Goal: Task Accomplishment & Management: Manage account settings

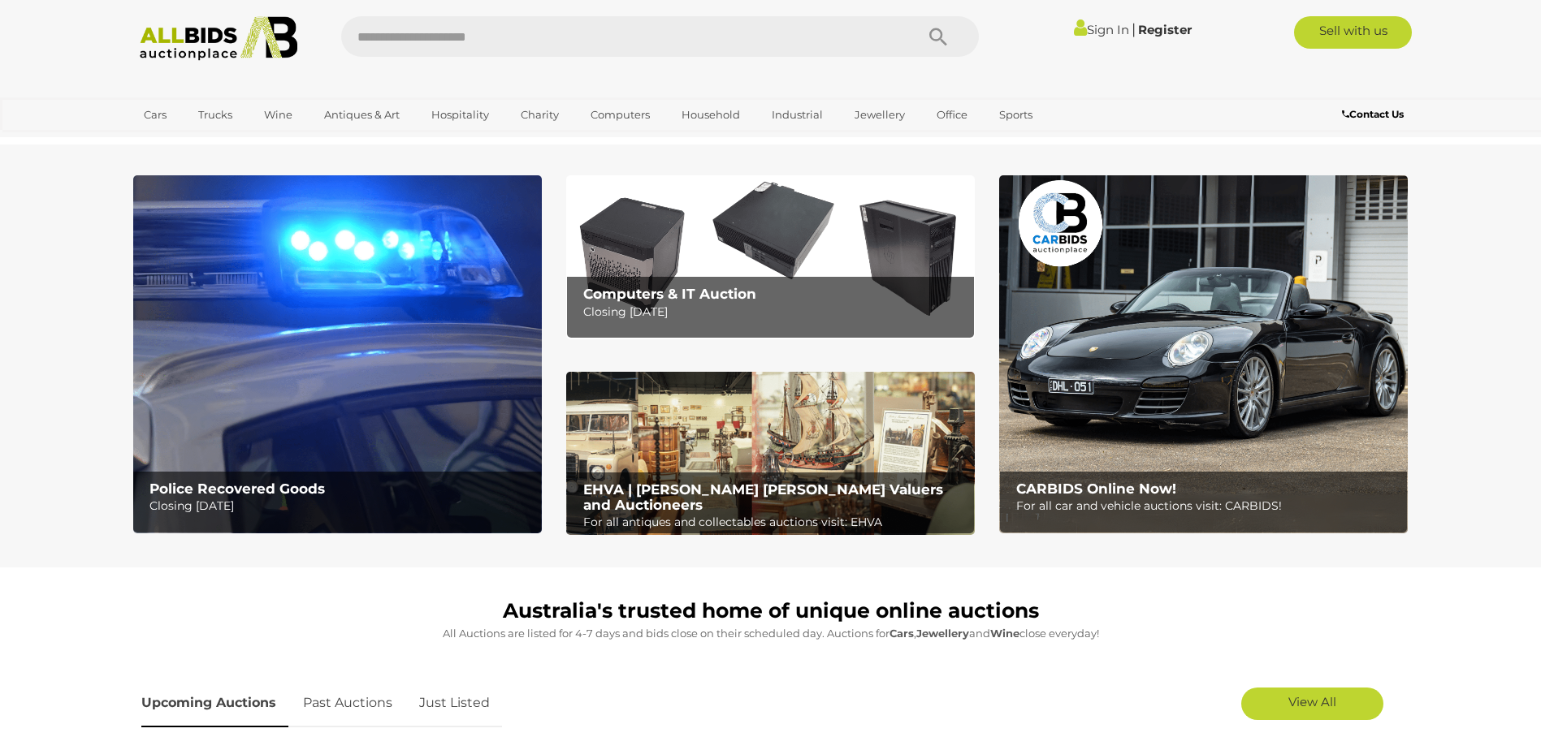
click at [222, 391] on img at bounding box center [337, 354] width 409 height 358
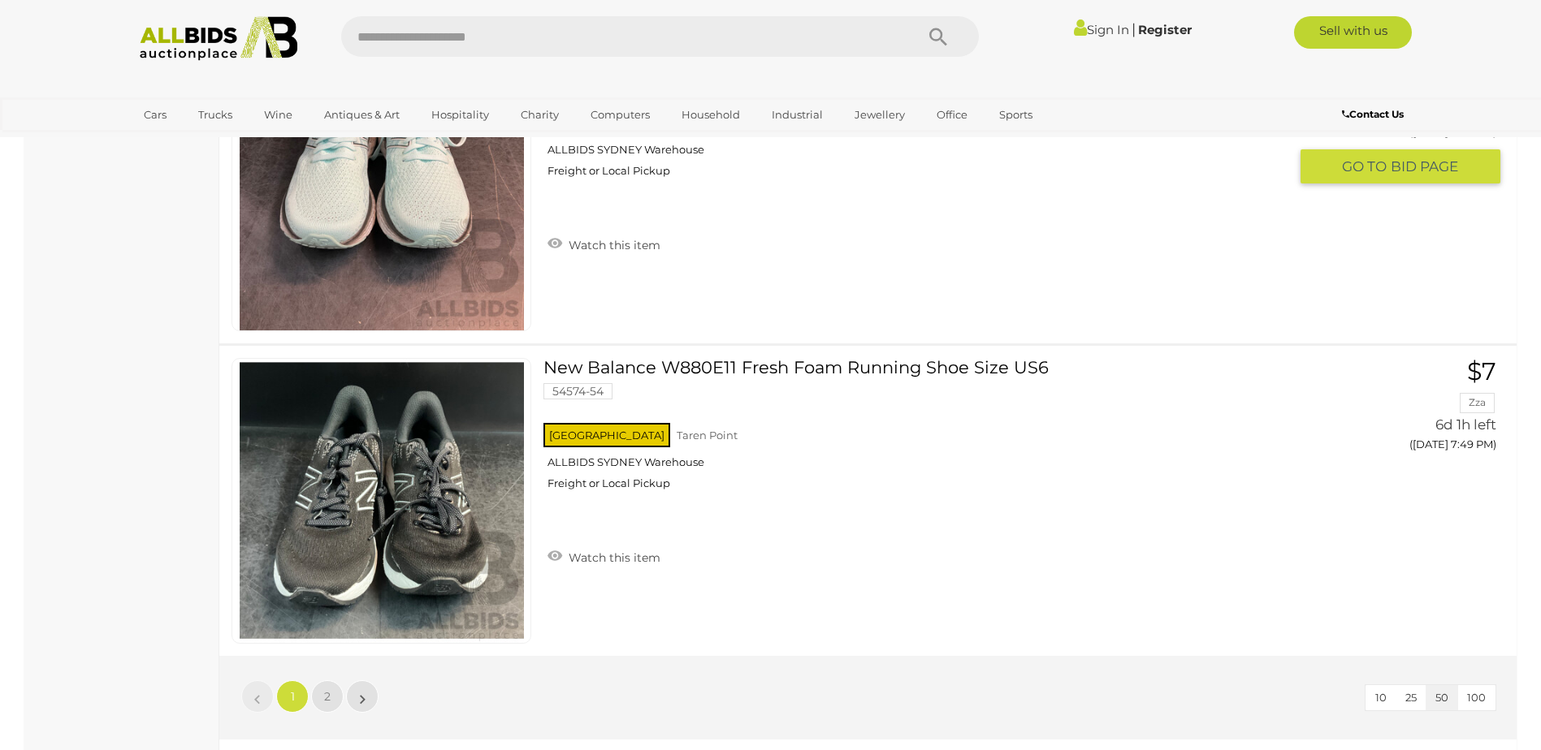
scroll to position [15431, 0]
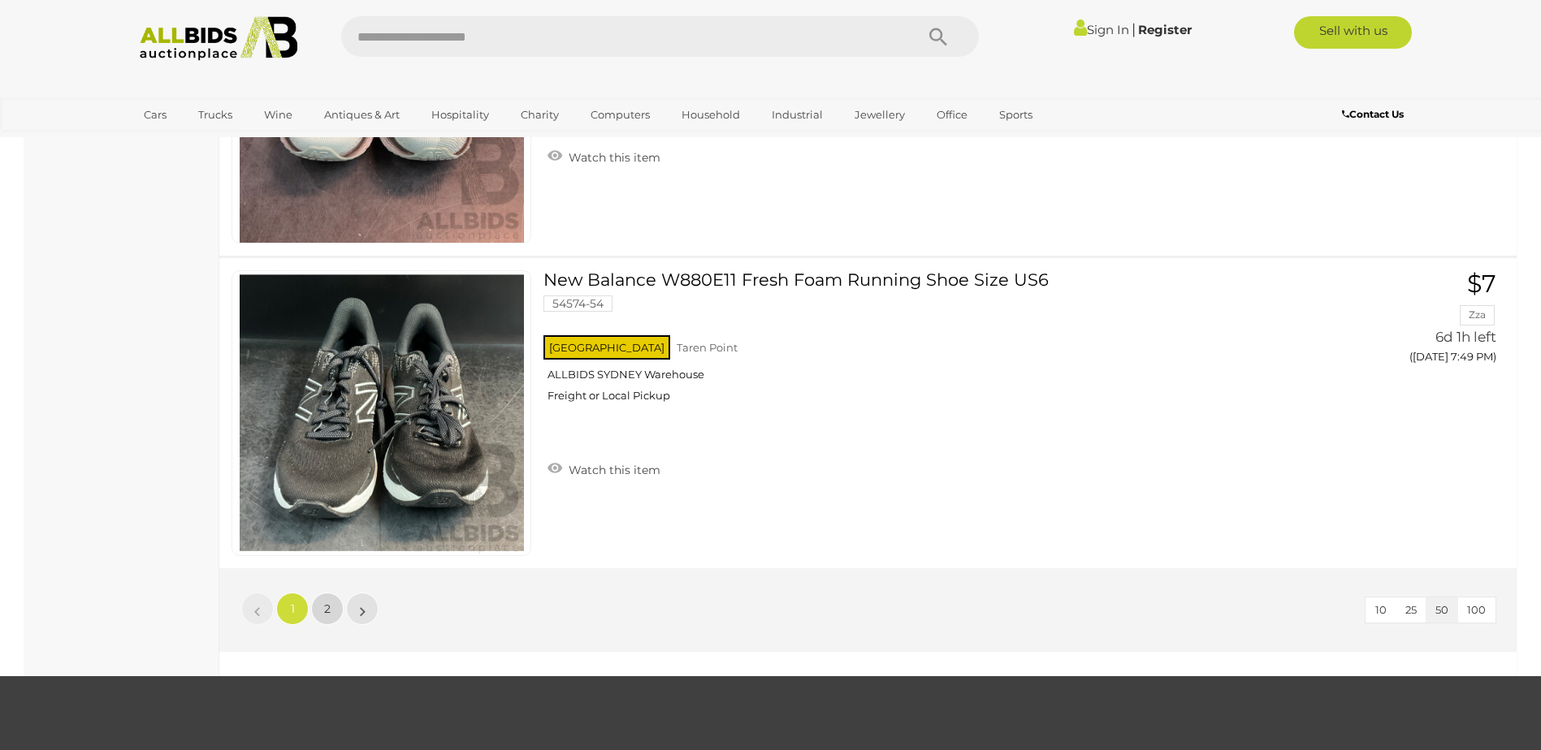
click at [320, 602] on link "2" at bounding box center [327, 609] width 32 height 32
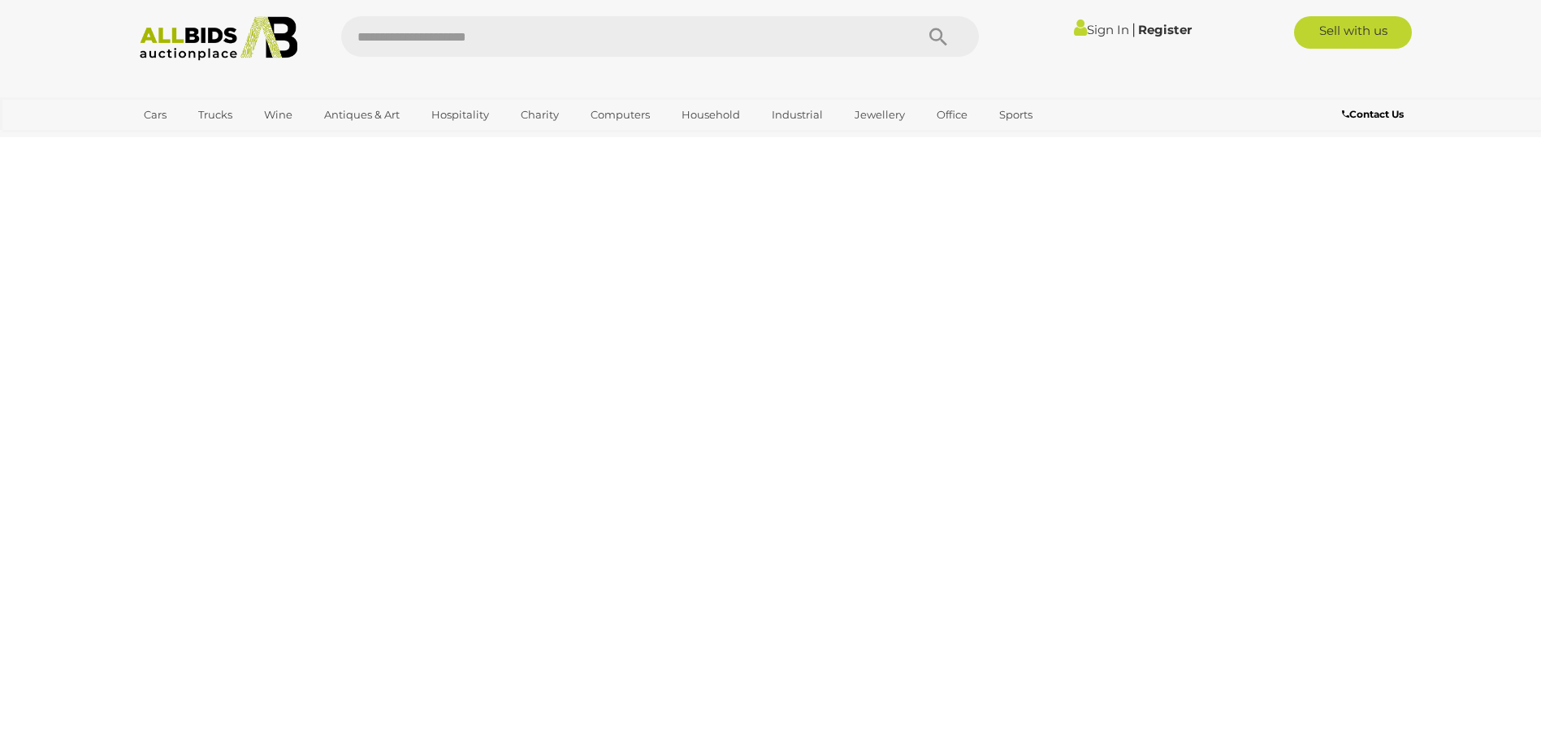
scroll to position [203, 0]
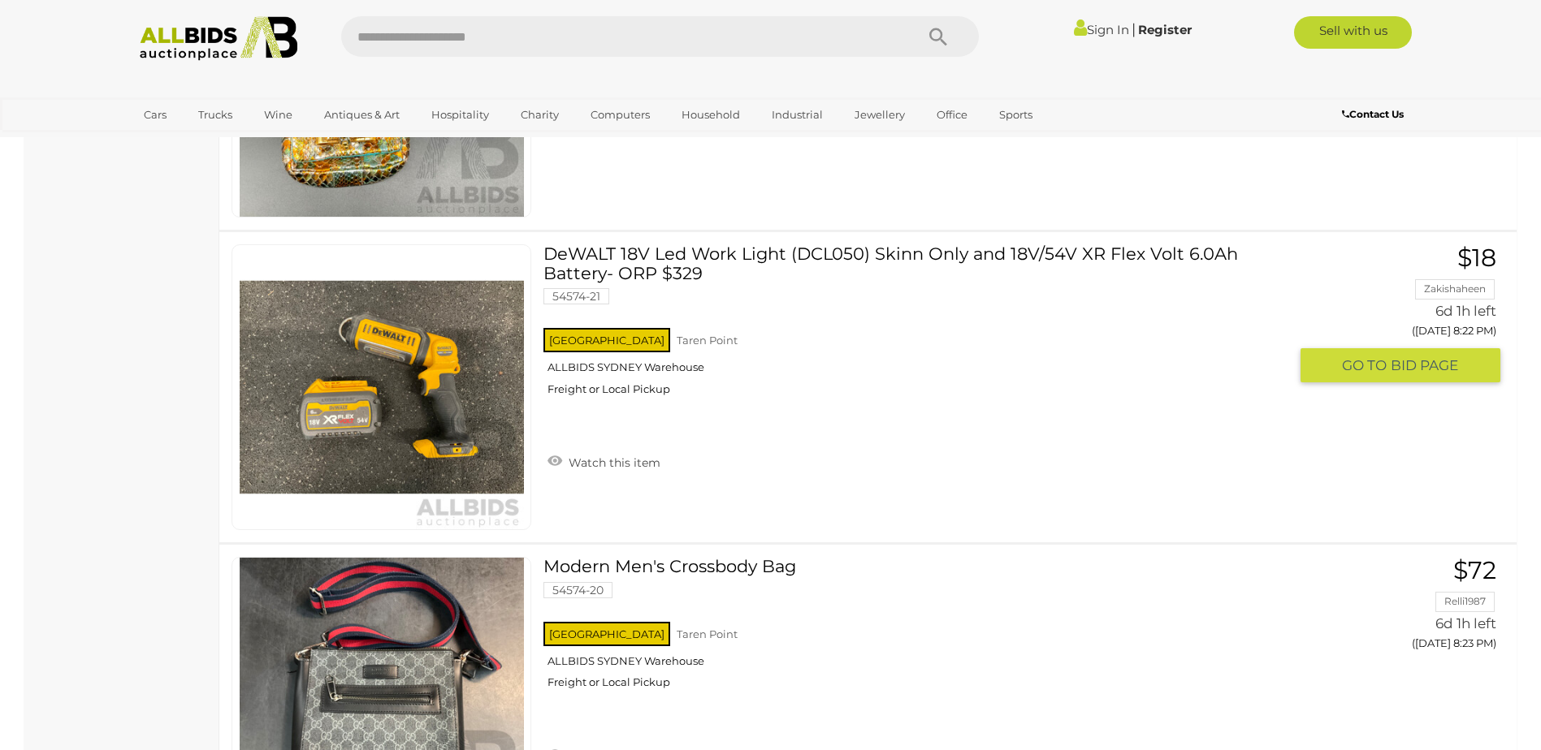
scroll to position [12142, 0]
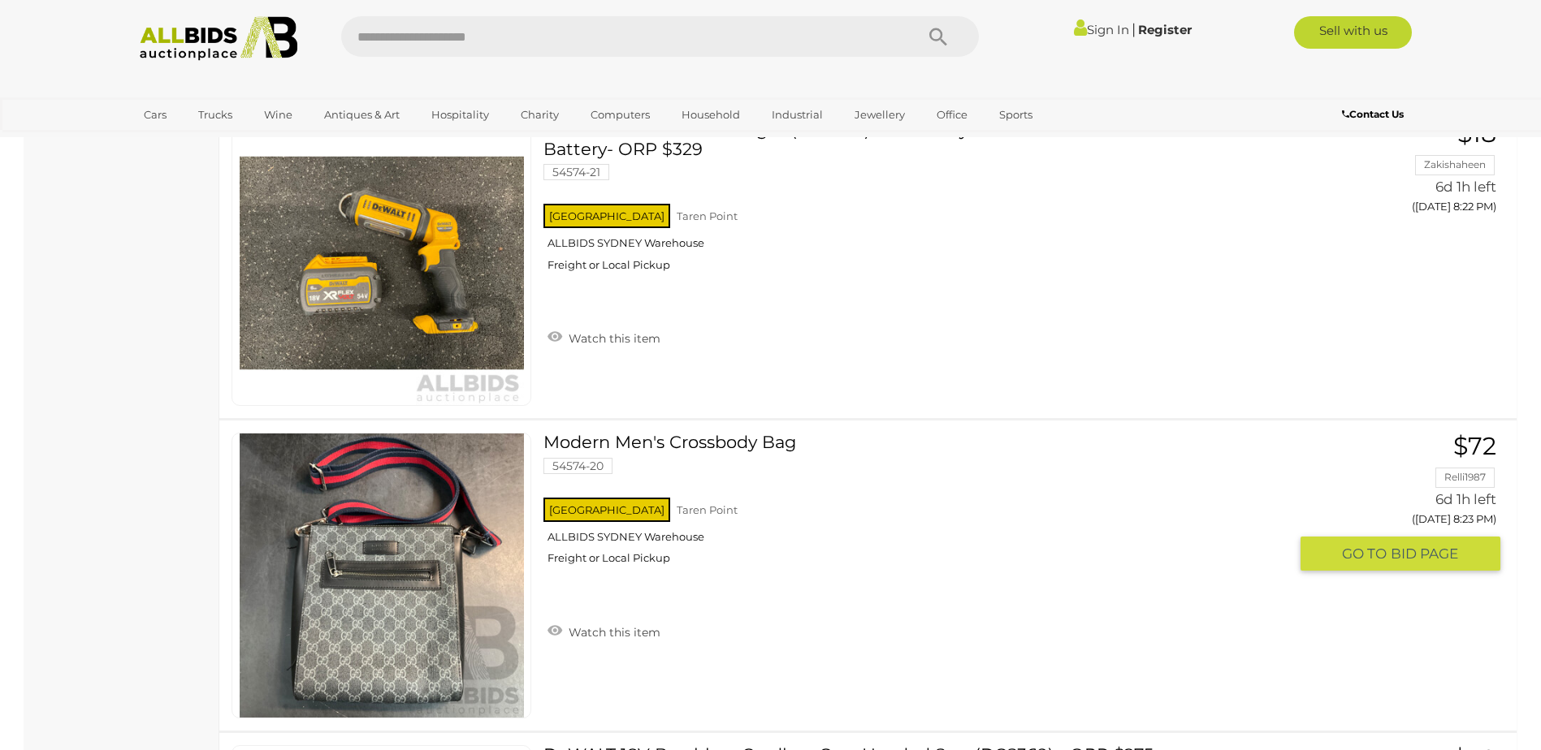
click at [701, 441] on link "Modern Men's Crossbody Bag 54574-20 NSW Taren Point ALLBIDS SYDNEY Warehouse" at bounding box center [922, 505] width 733 height 145
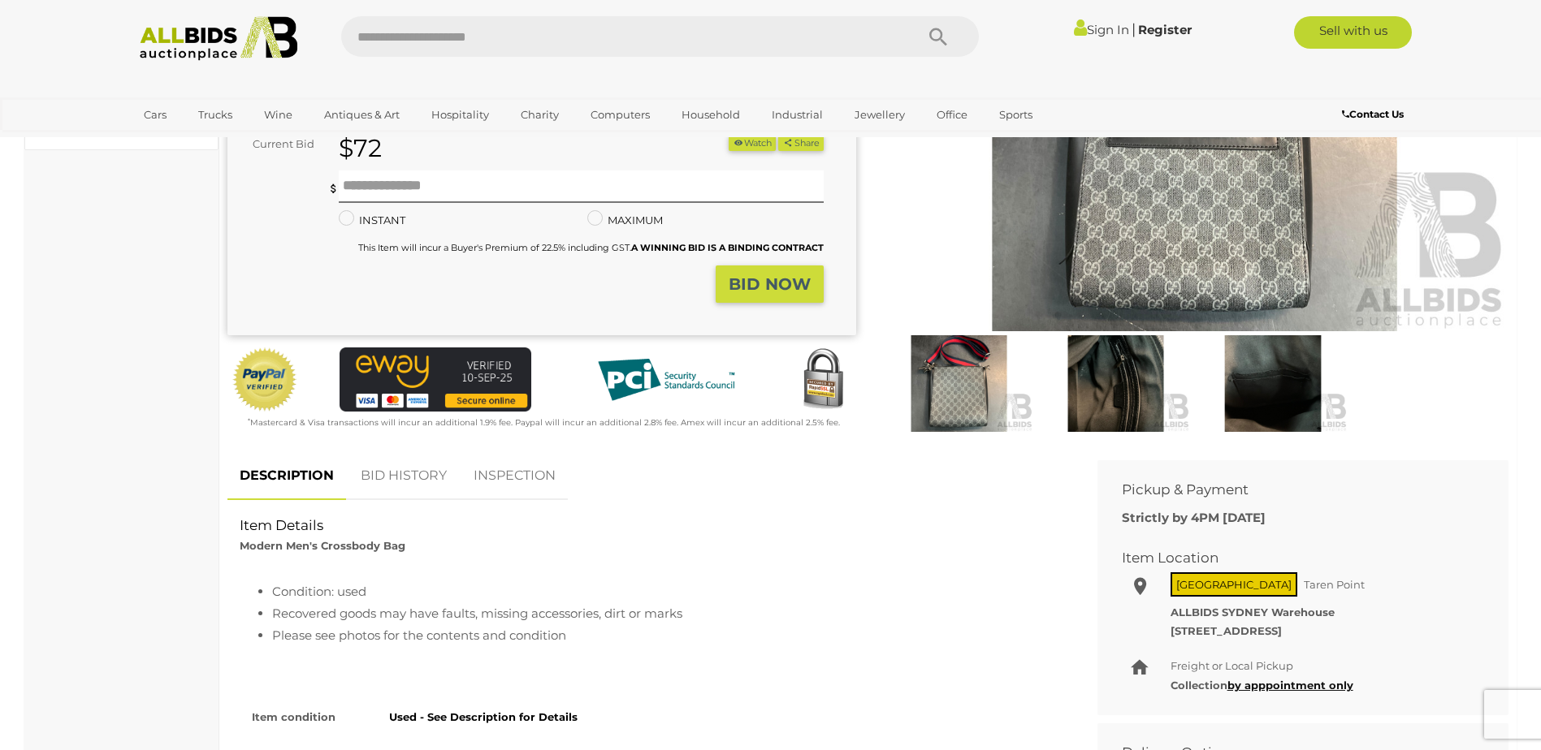
scroll to position [162, 0]
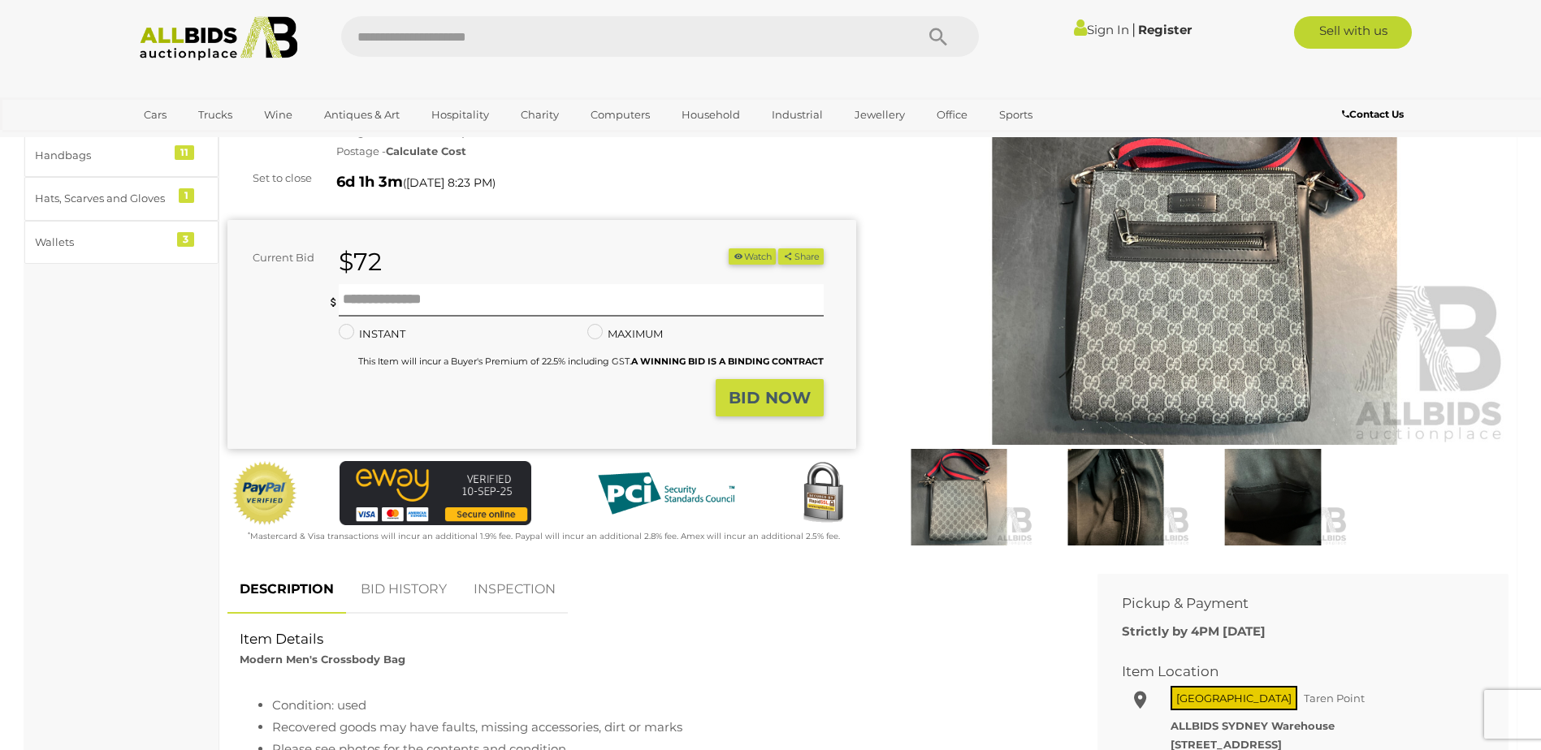
click at [978, 495] on img at bounding box center [958, 497] width 149 height 96
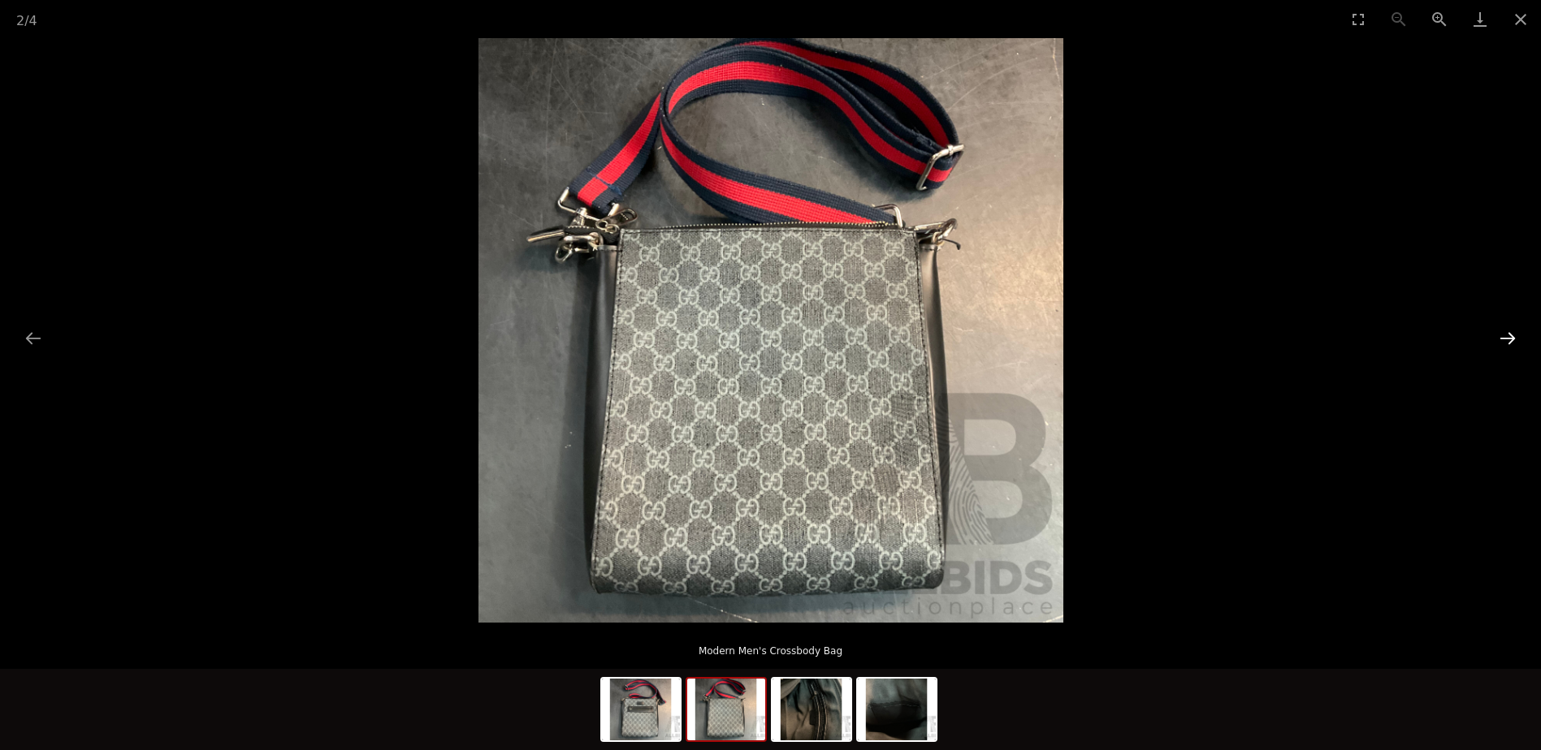
click at [1512, 338] on button "Next slide" at bounding box center [1507, 338] width 34 height 32
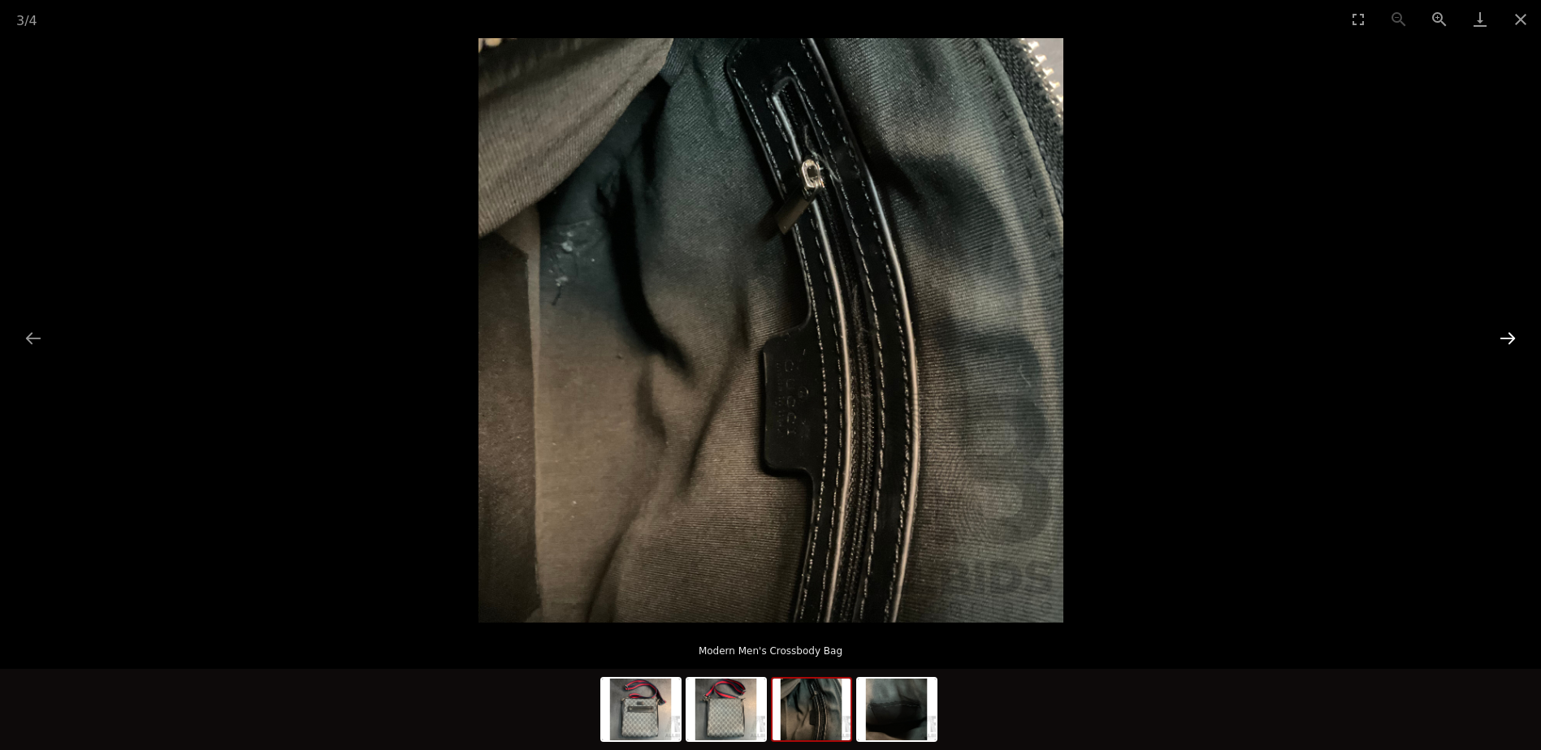
click at [1512, 338] on button "Next slide" at bounding box center [1507, 338] width 34 height 32
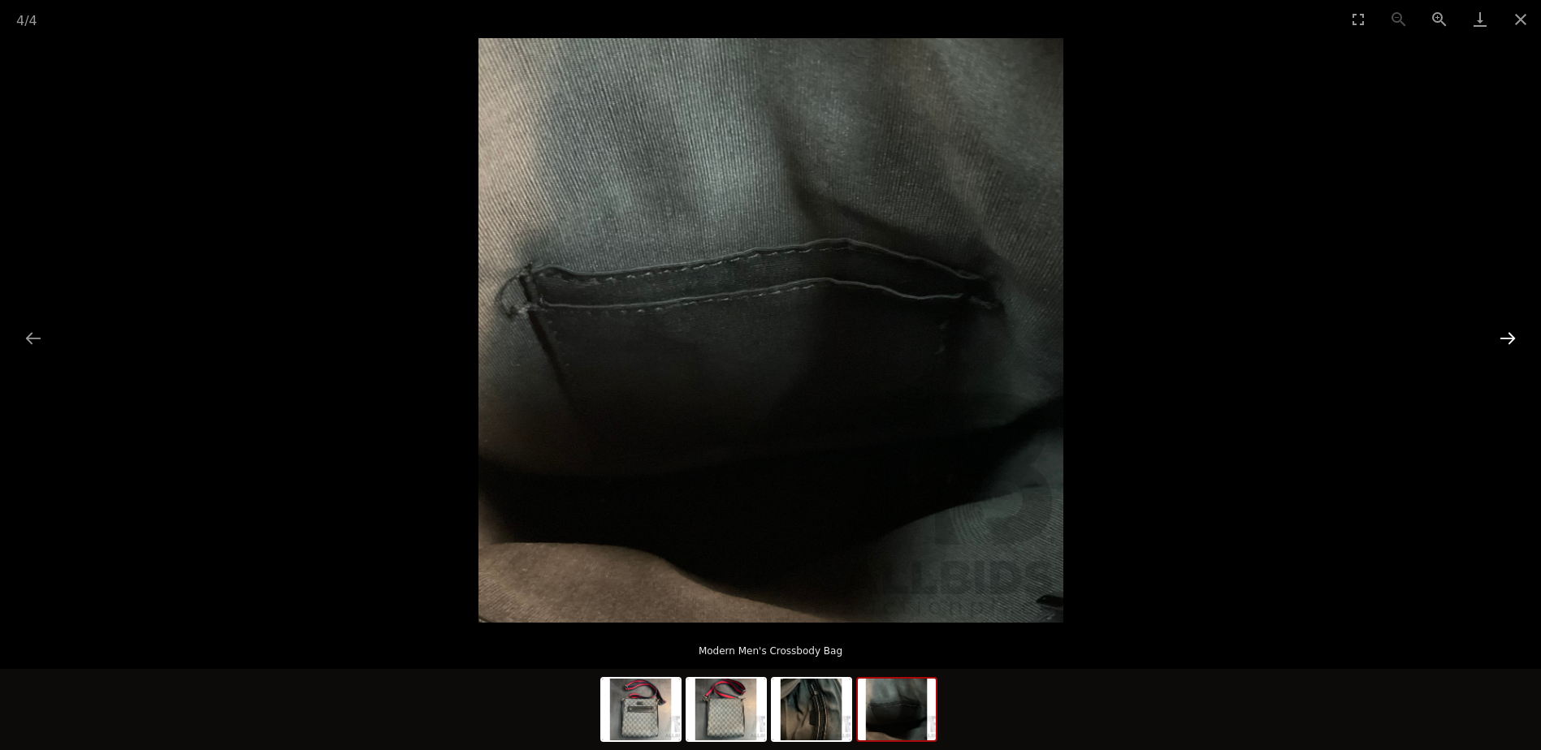
click at [1512, 338] on button "Next slide" at bounding box center [1507, 338] width 34 height 32
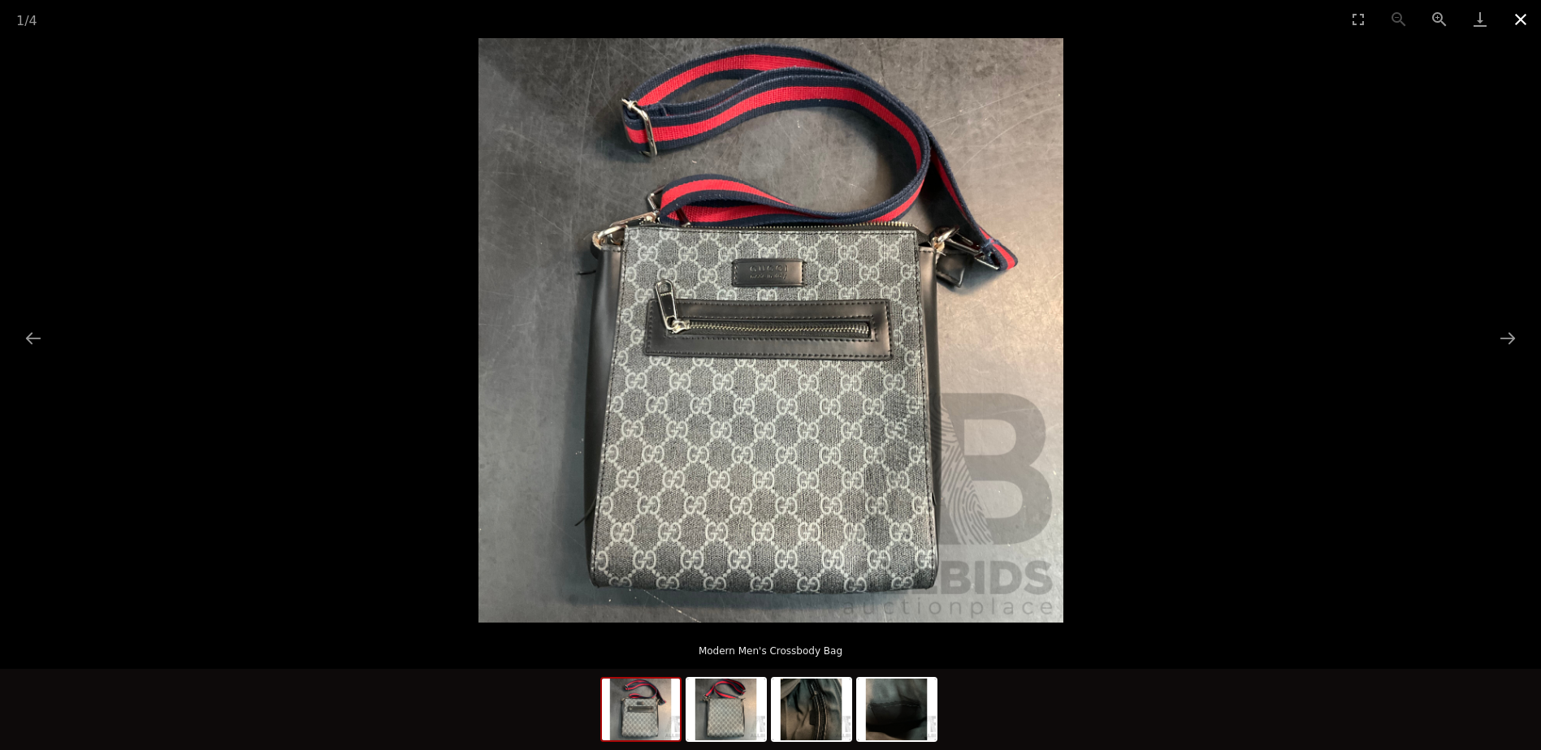
click at [1524, 20] on button "Close gallery" at bounding box center [1520, 19] width 41 height 38
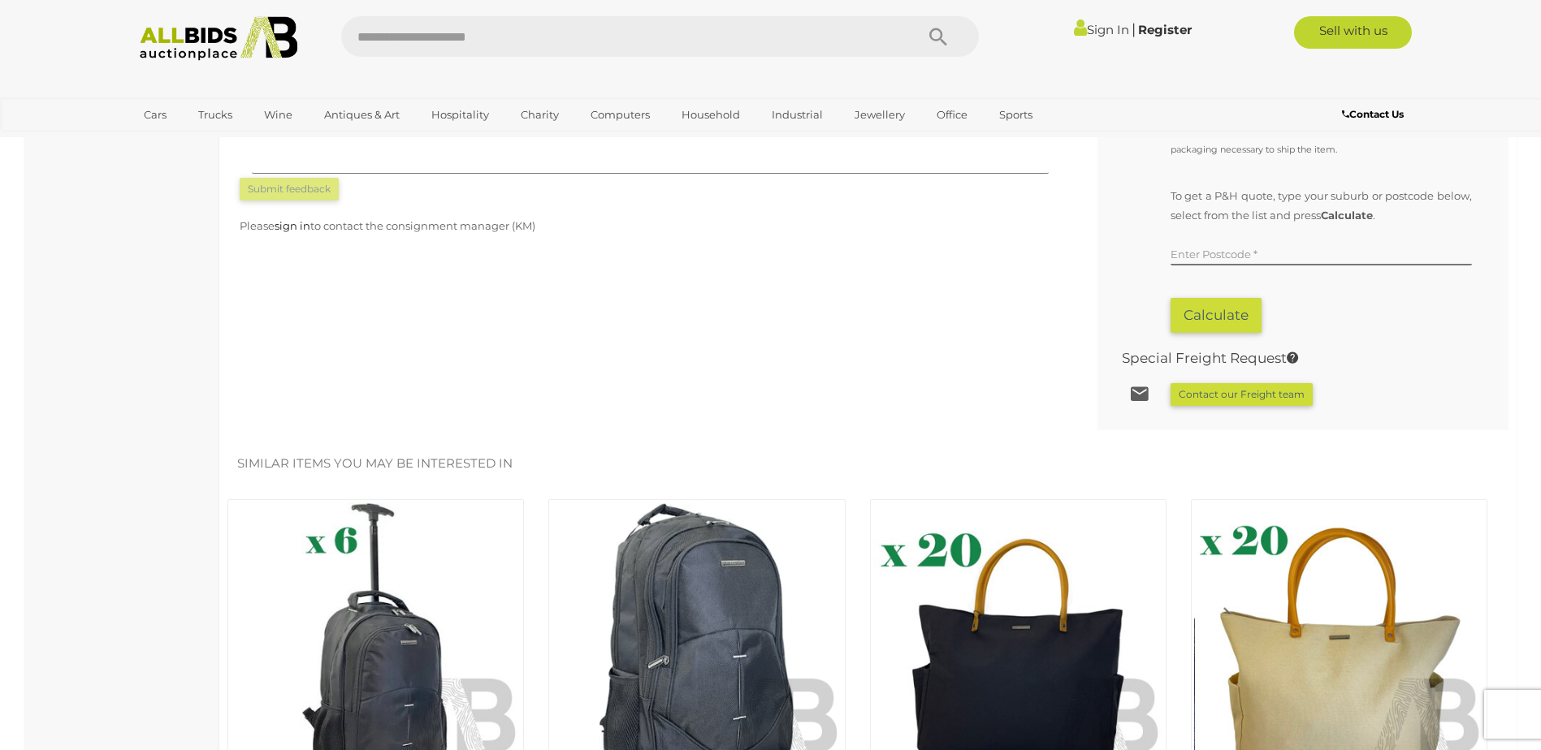
scroll to position [975, 0]
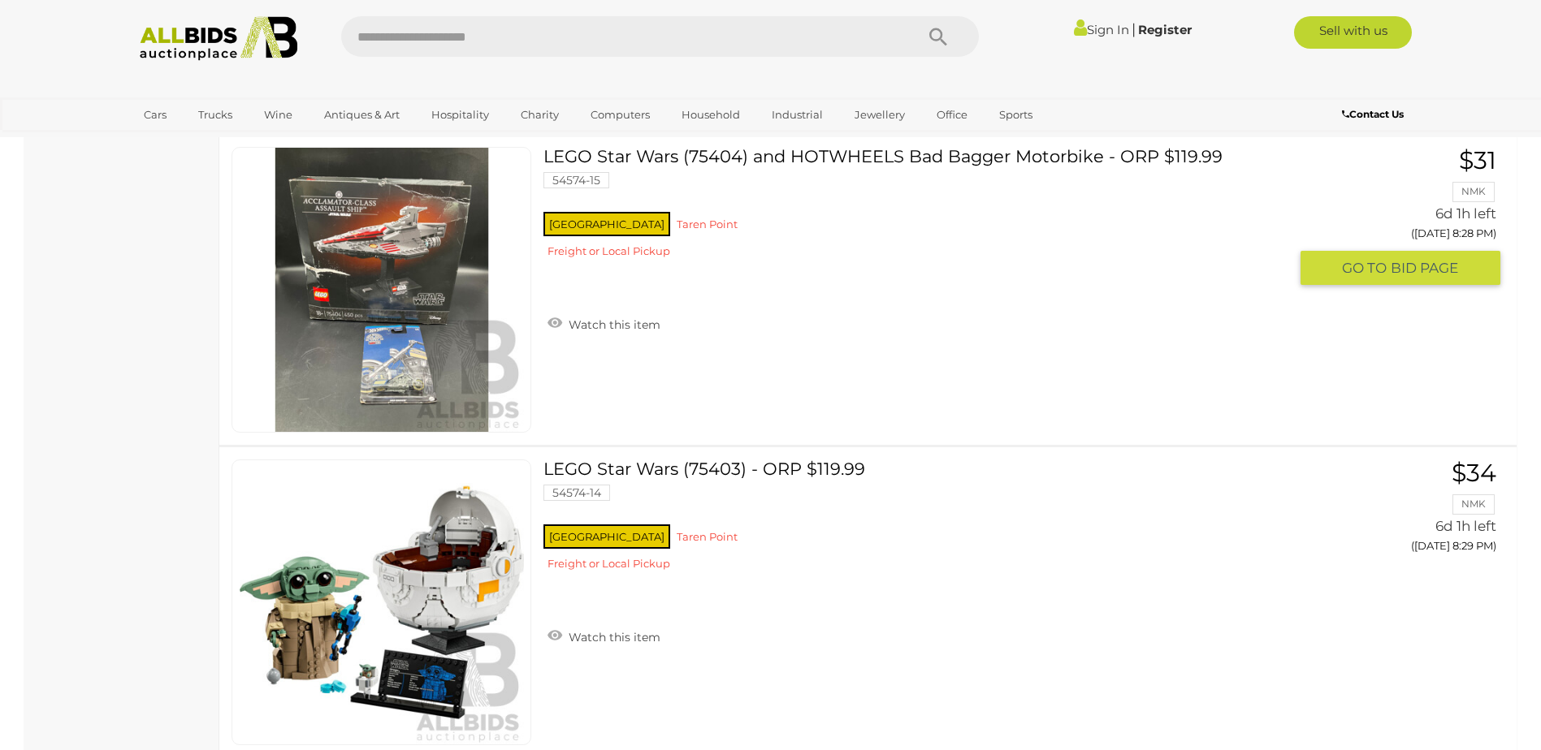
scroll to position [14101, 0]
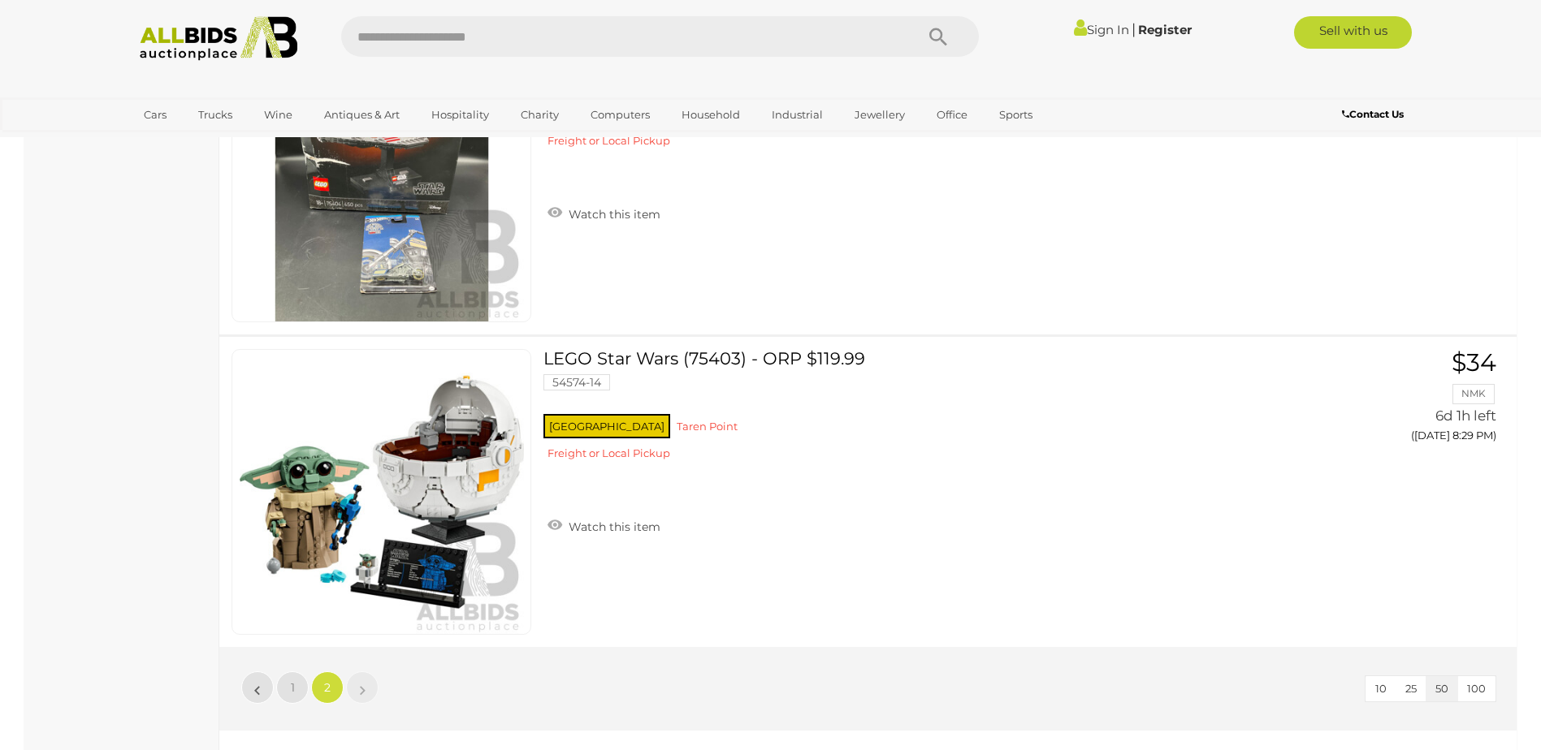
click at [352, 693] on link "»" at bounding box center [362, 688] width 32 height 32
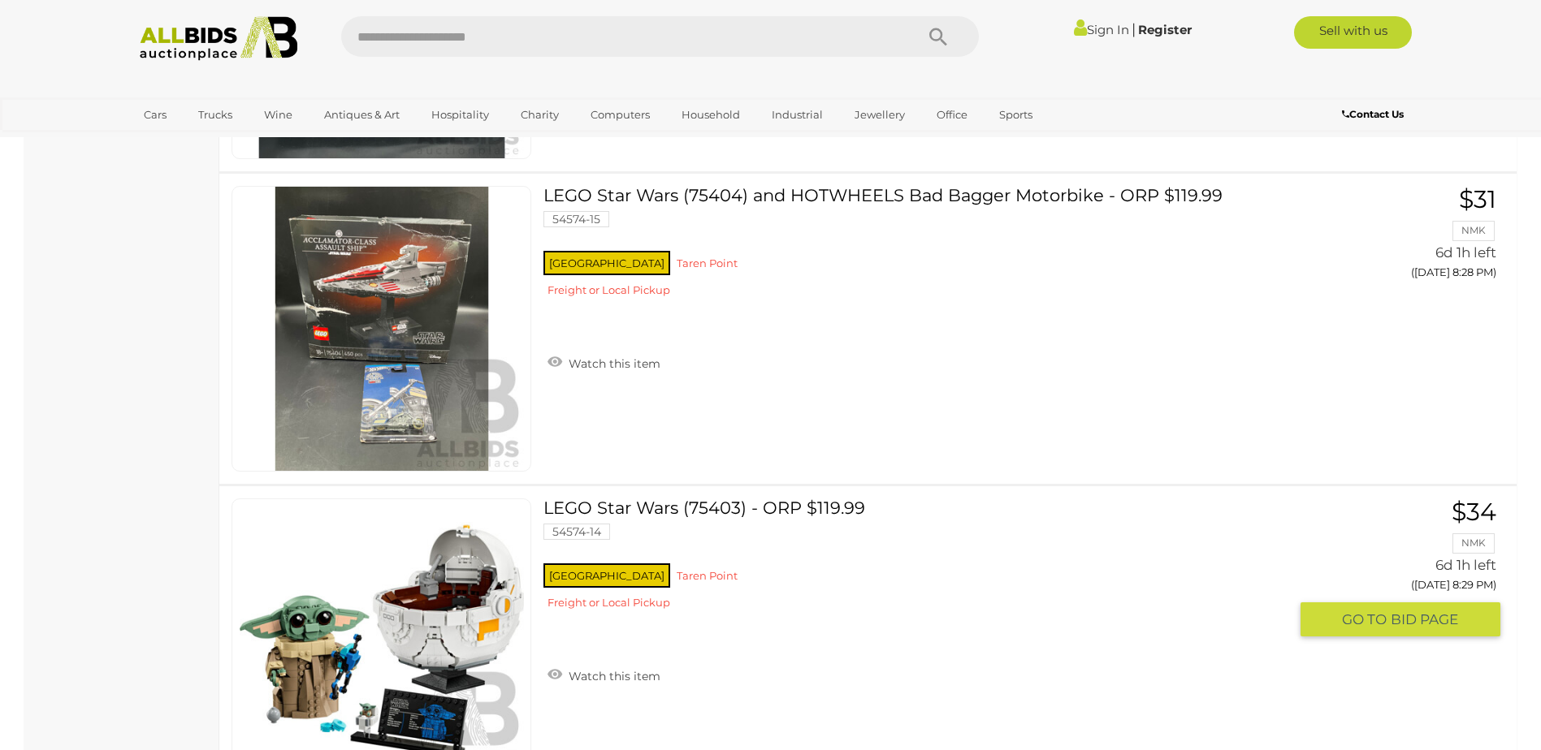
scroll to position [13939, 0]
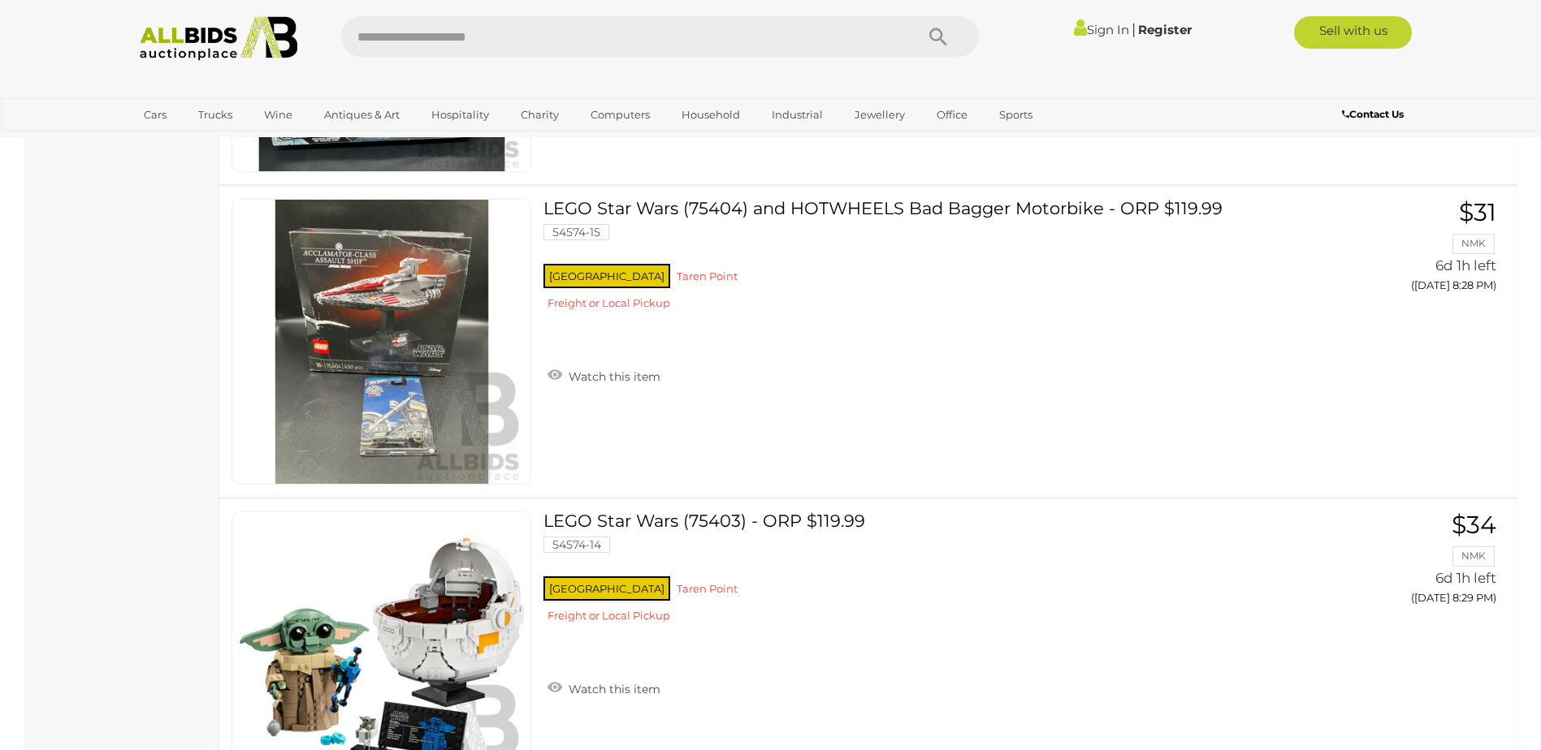
click at [182, 44] on img at bounding box center [219, 38] width 176 height 45
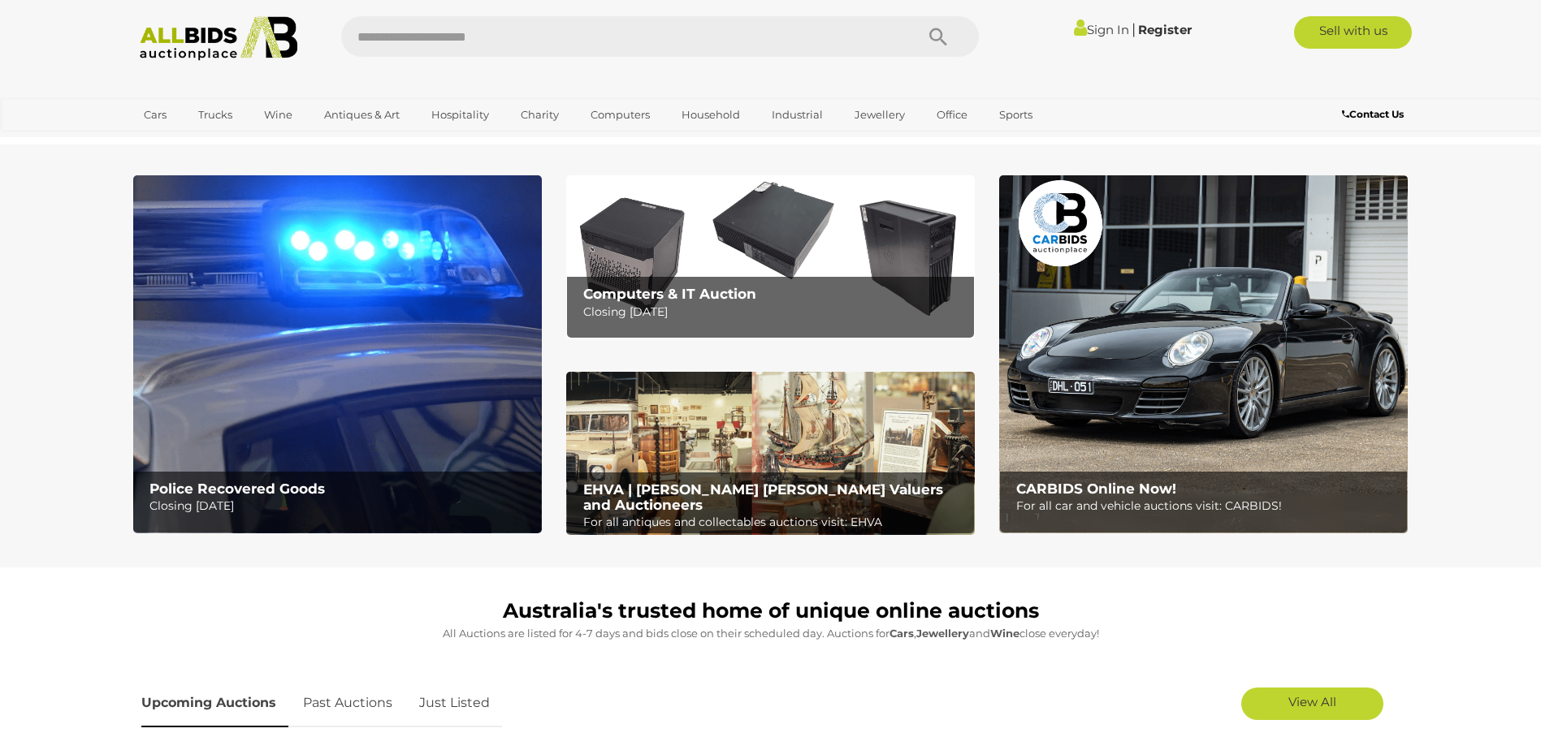
click at [783, 265] on img at bounding box center [770, 256] width 409 height 163
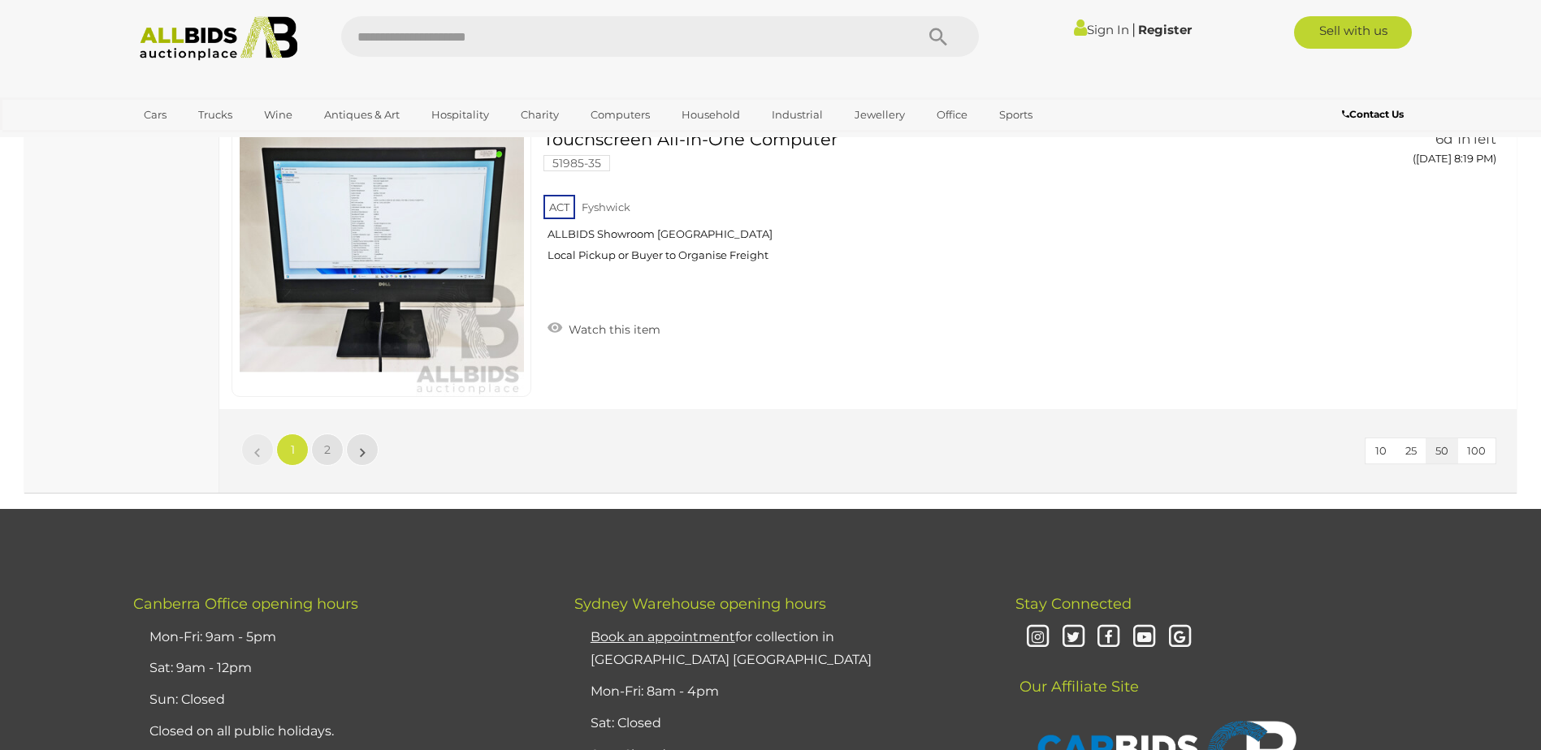
scroll to position [15431, 0]
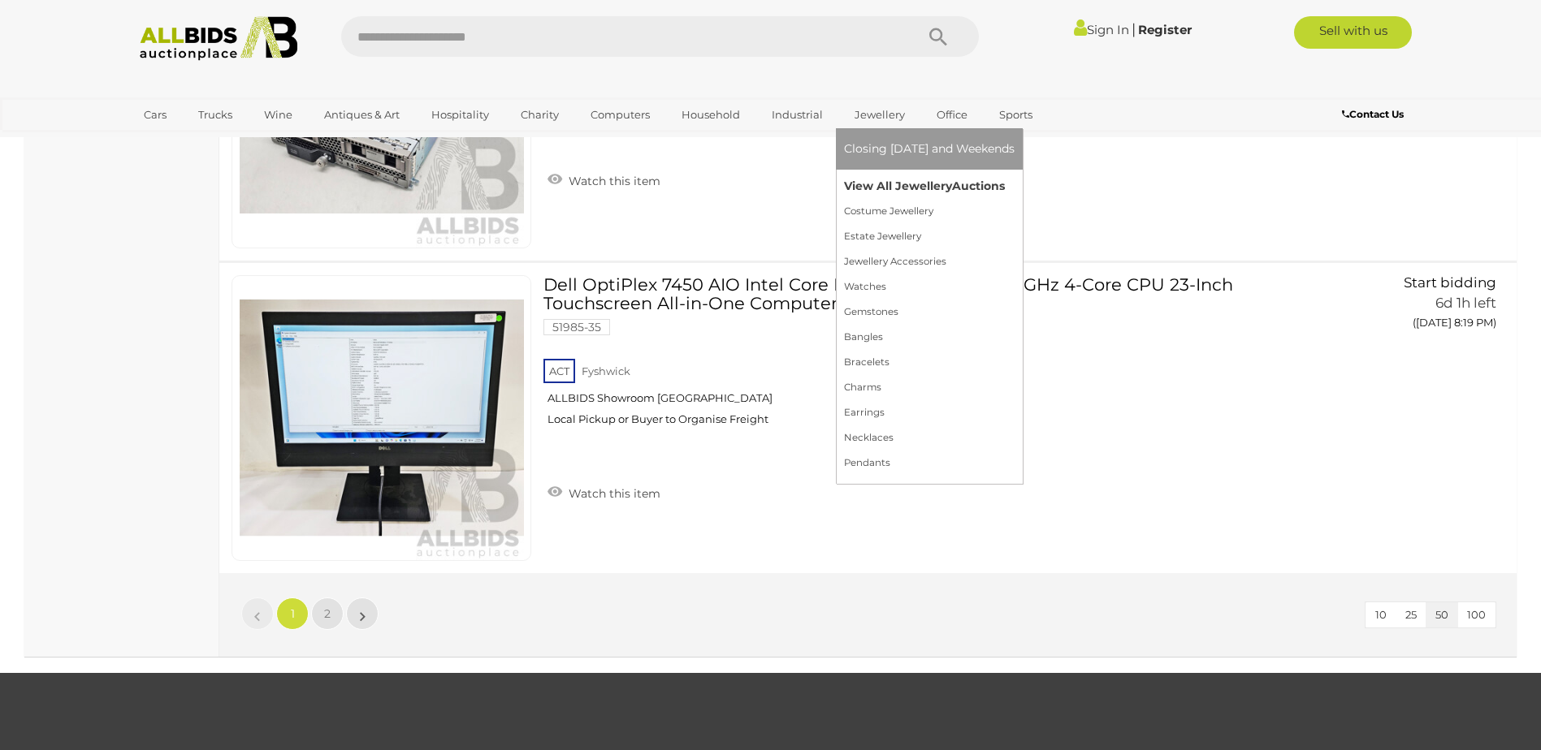
click at [890, 183] on link "View All Jewellery Auctions" at bounding box center [929, 186] width 171 height 25
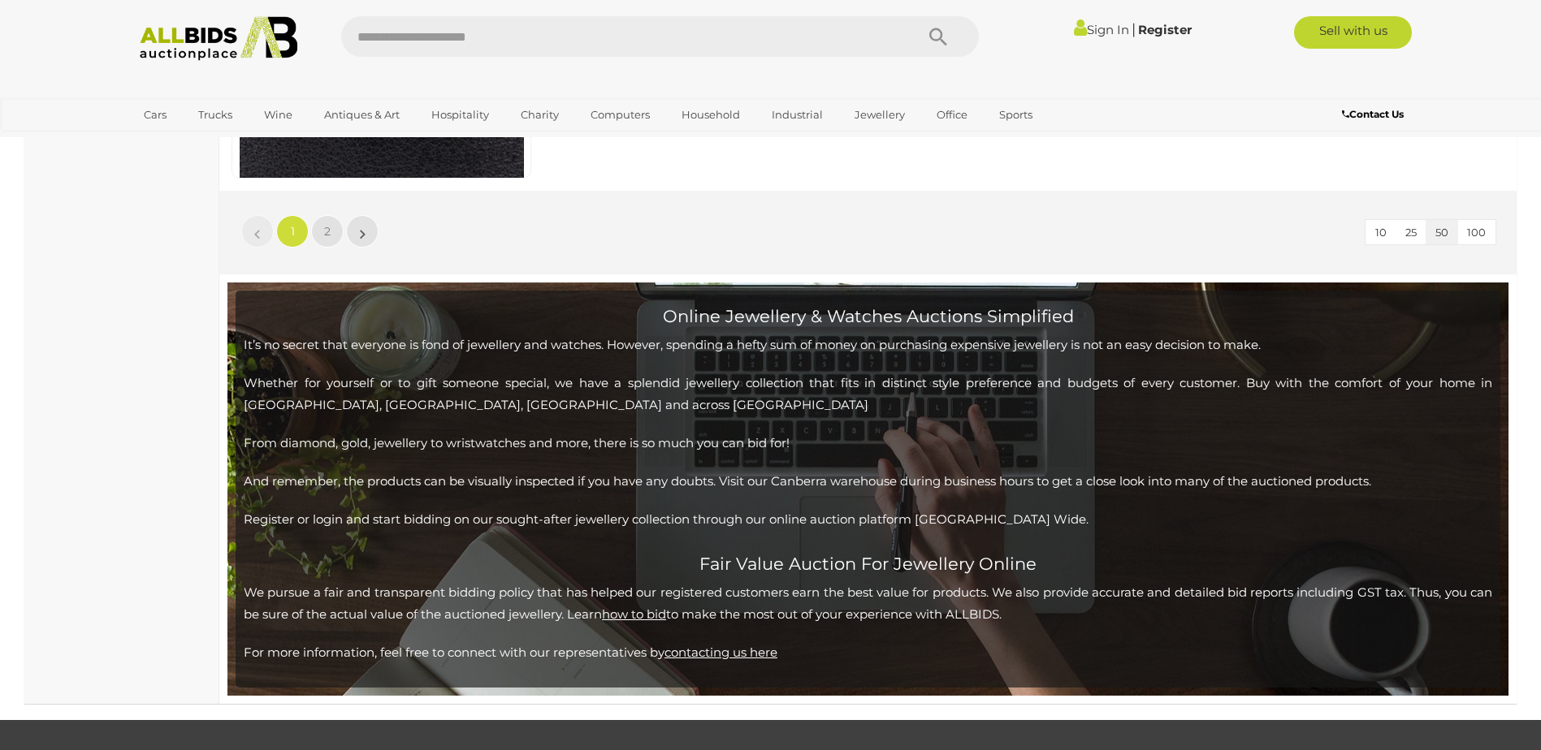
scroll to position [16081, 0]
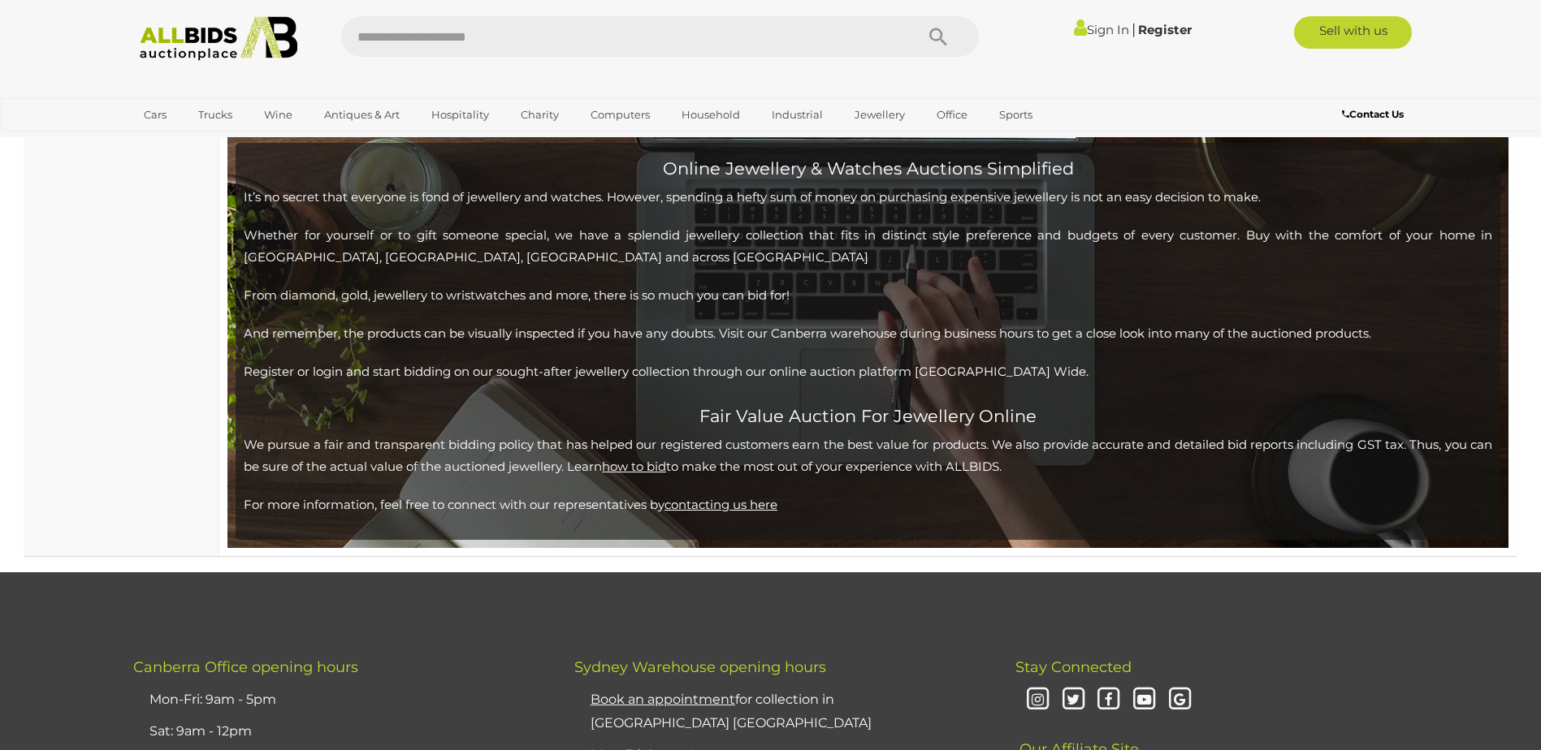
drag, startPoint x: 1157, startPoint y: 369, endPoint x: 1169, endPoint y: 268, distance: 101.4
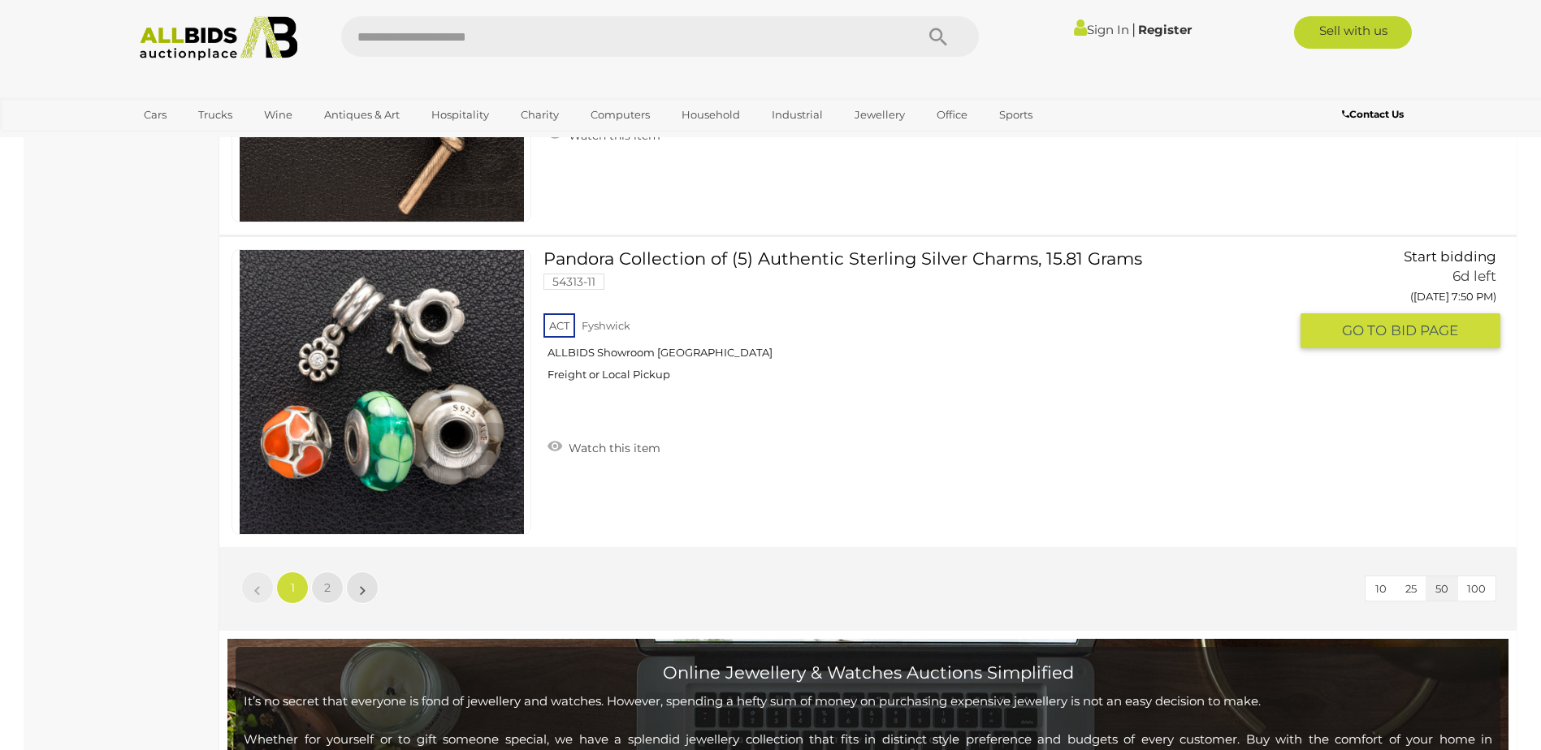
scroll to position [15707, 0]
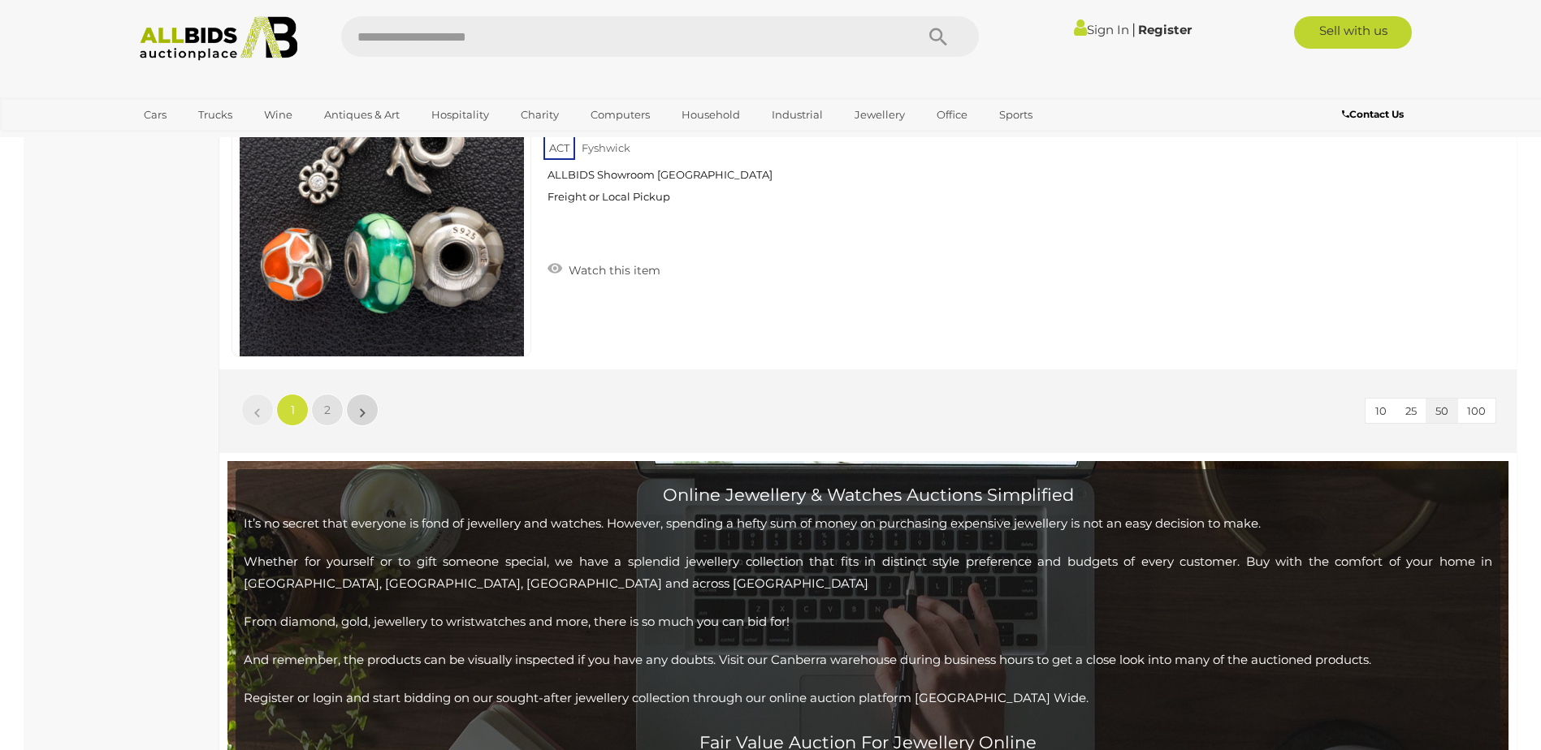
click at [359, 411] on link "»" at bounding box center [362, 410] width 32 height 32
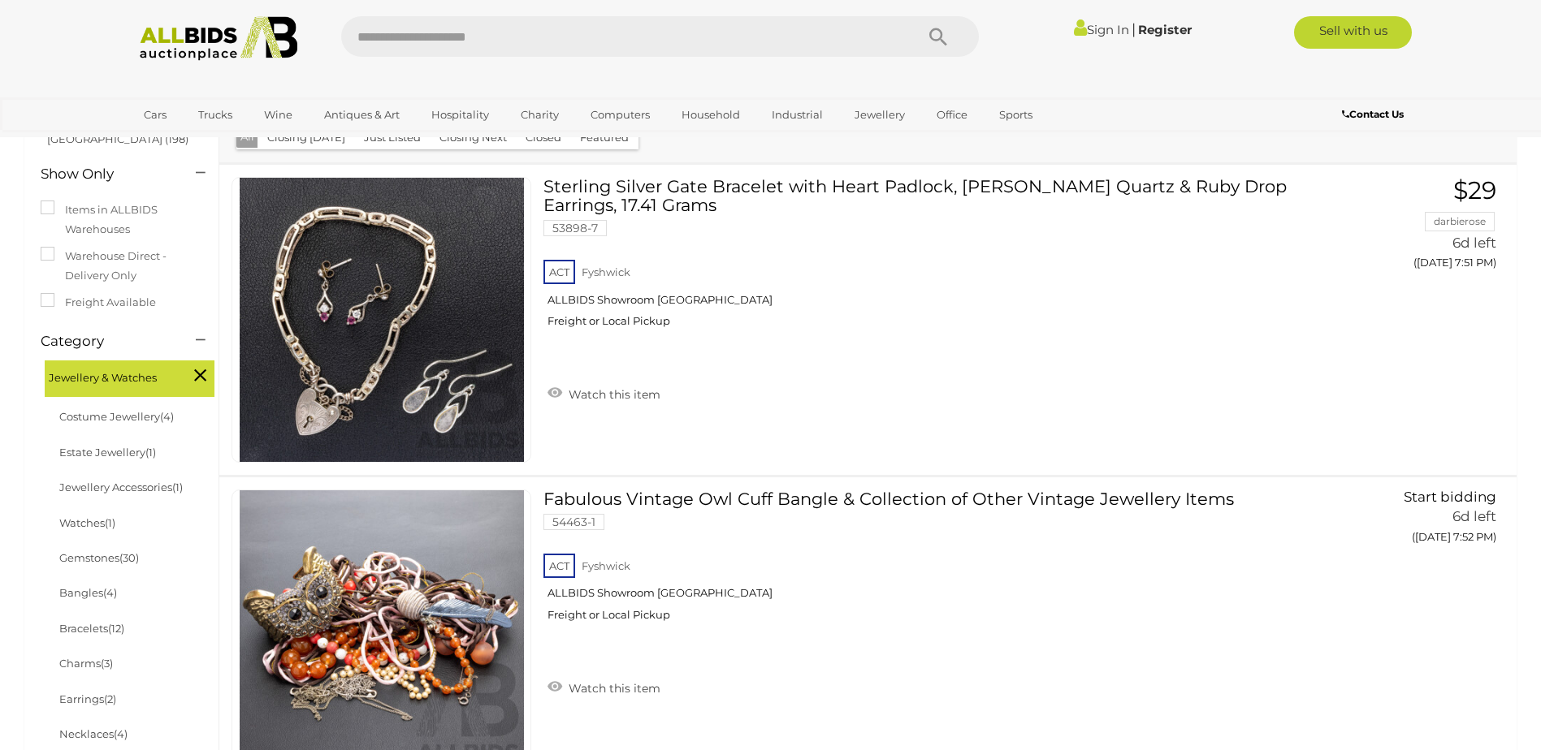
click at [1097, 28] on link "Sign In" at bounding box center [1101, 29] width 55 height 15
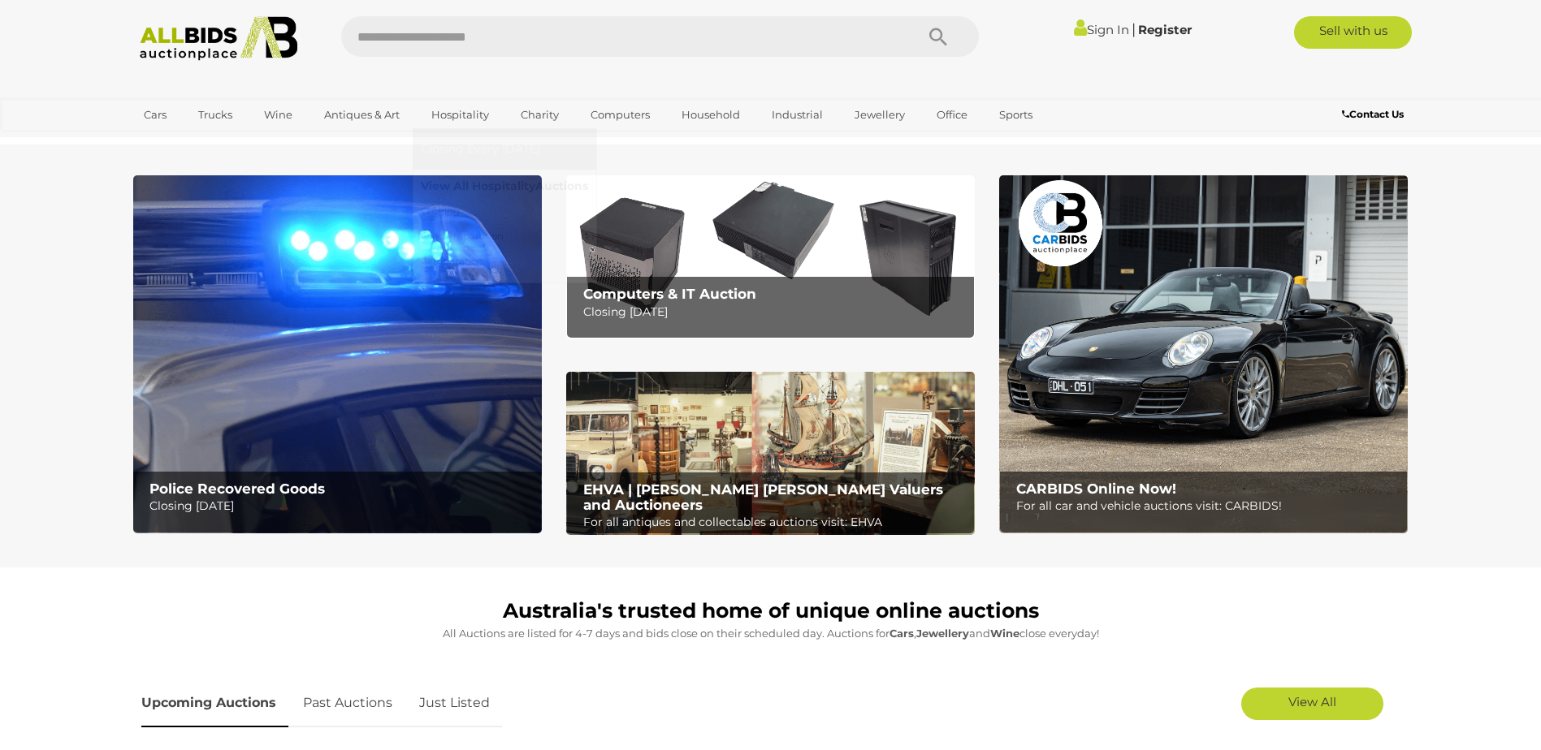
click at [483, 184] on link "View All Hospitality Auctions" at bounding box center [504, 186] width 167 height 25
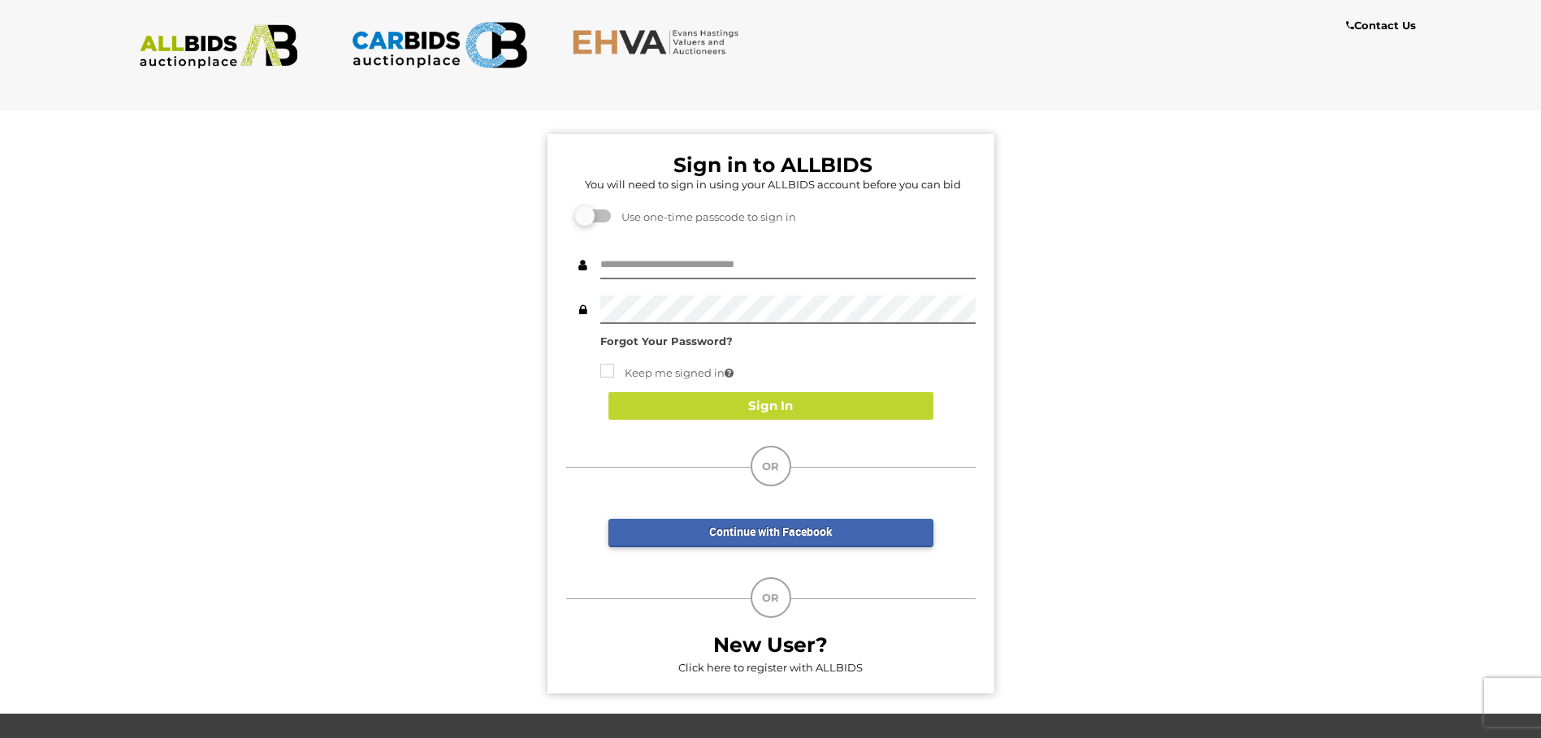
click at [666, 283] on div "Forgot Your Password? Keep me signed in Sign In" at bounding box center [770, 301] width 409 height 100
click at [674, 266] on input "text" at bounding box center [787, 265] width 375 height 28
type input "**********"
click at [734, 400] on button "Sign In" at bounding box center [770, 406] width 325 height 28
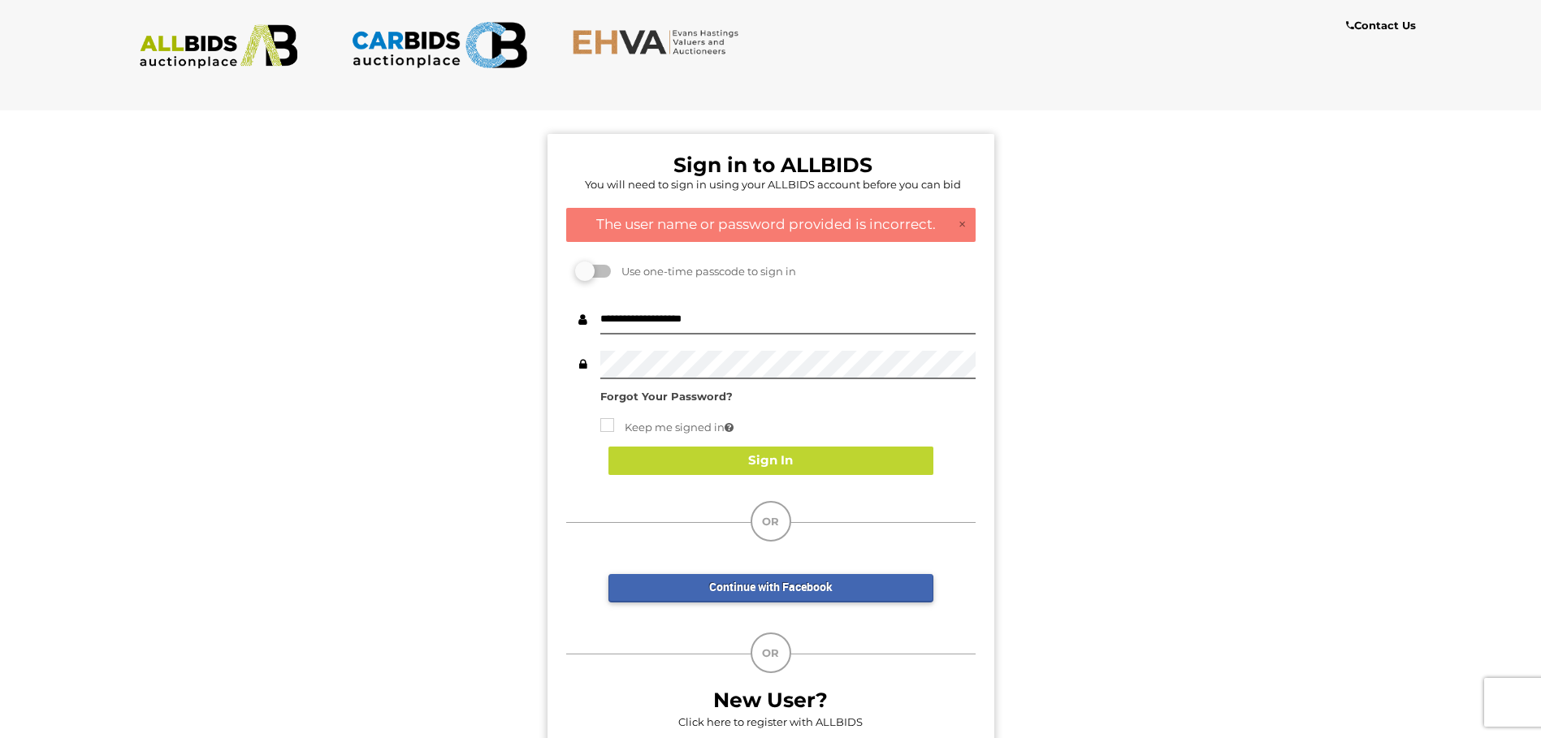
click at [675, 383] on div "**********" at bounding box center [770, 356] width 409 height 100
click at [775, 461] on button "Sign In" at bounding box center [770, 461] width 325 height 28
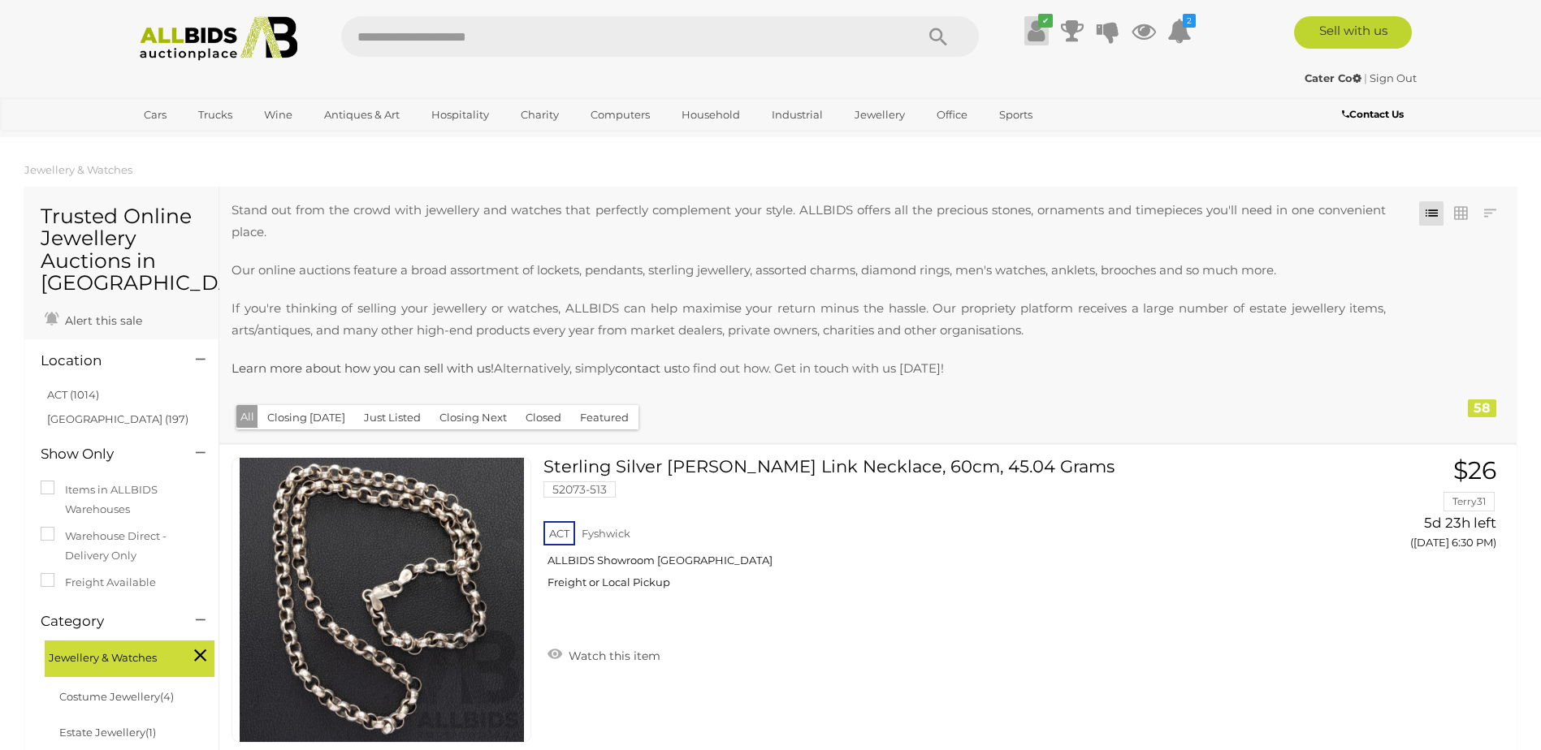
click at [1038, 24] on icon "✔" at bounding box center [1045, 21] width 15 height 14
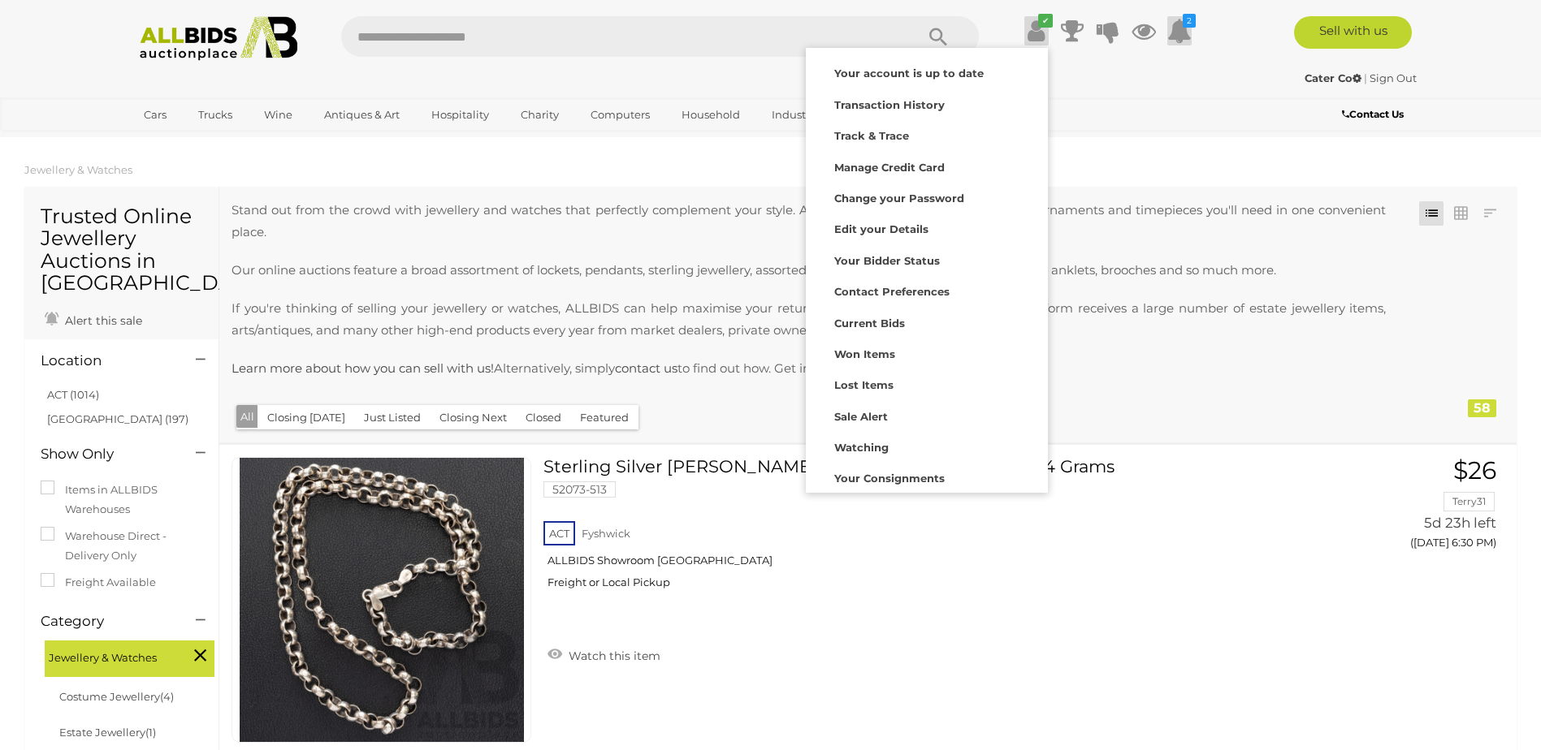
click at [1187, 35] on icon at bounding box center [1179, 30] width 24 height 29
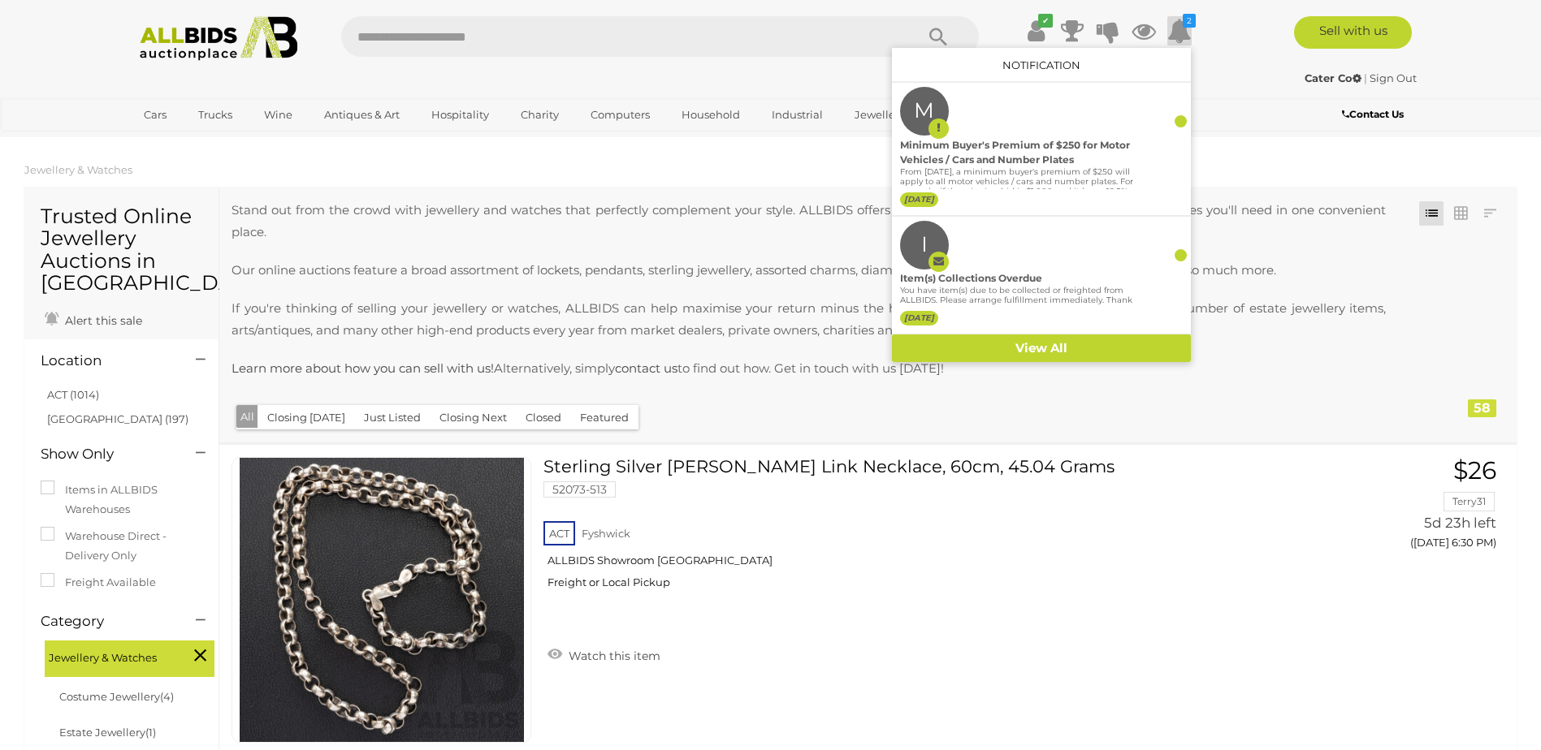
click at [1226, 90] on div "Cater Co | Sign Out Cater Co | Sign Out" at bounding box center [770, 81] width 1299 height 32
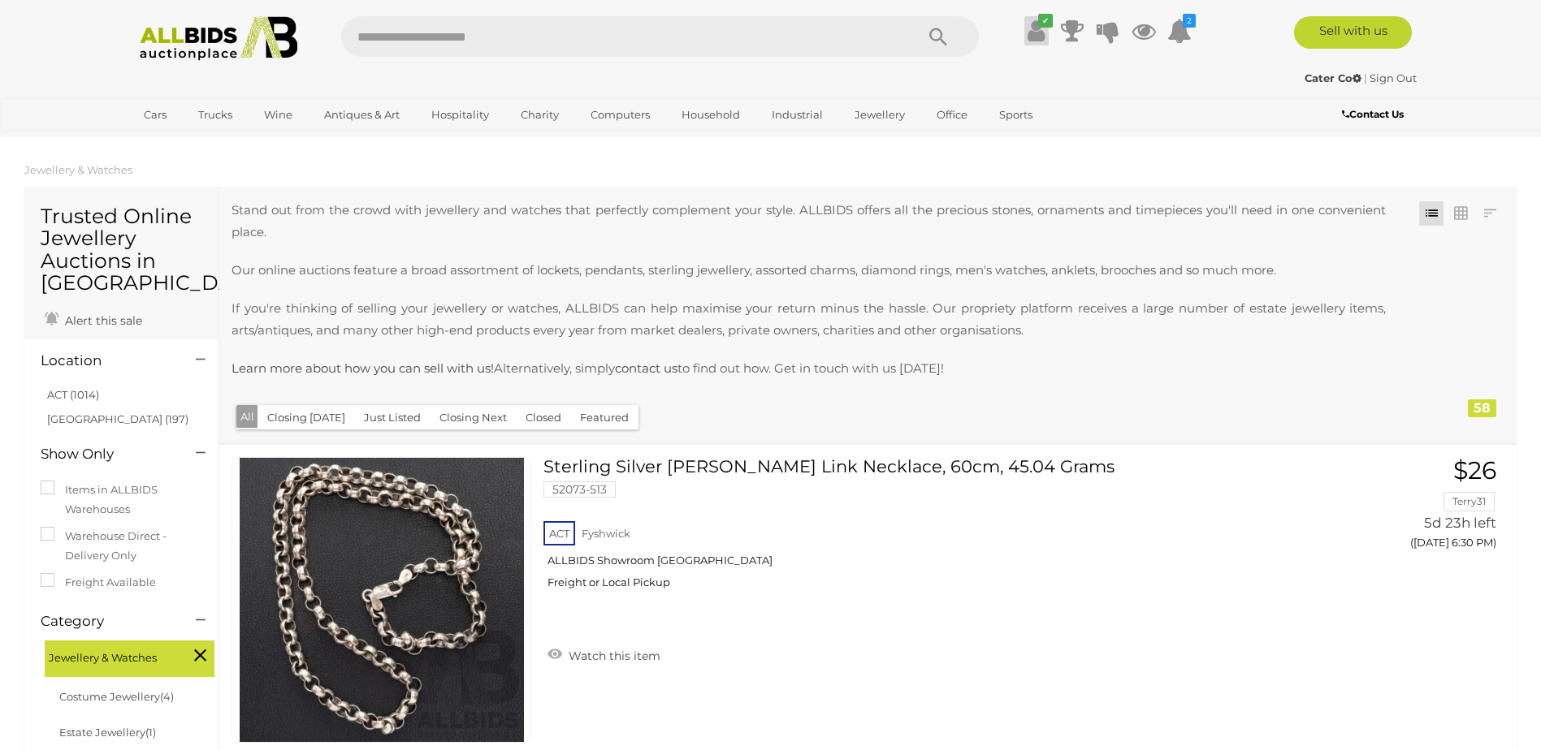
click at [1041, 34] on icon at bounding box center [1035, 30] width 17 height 29
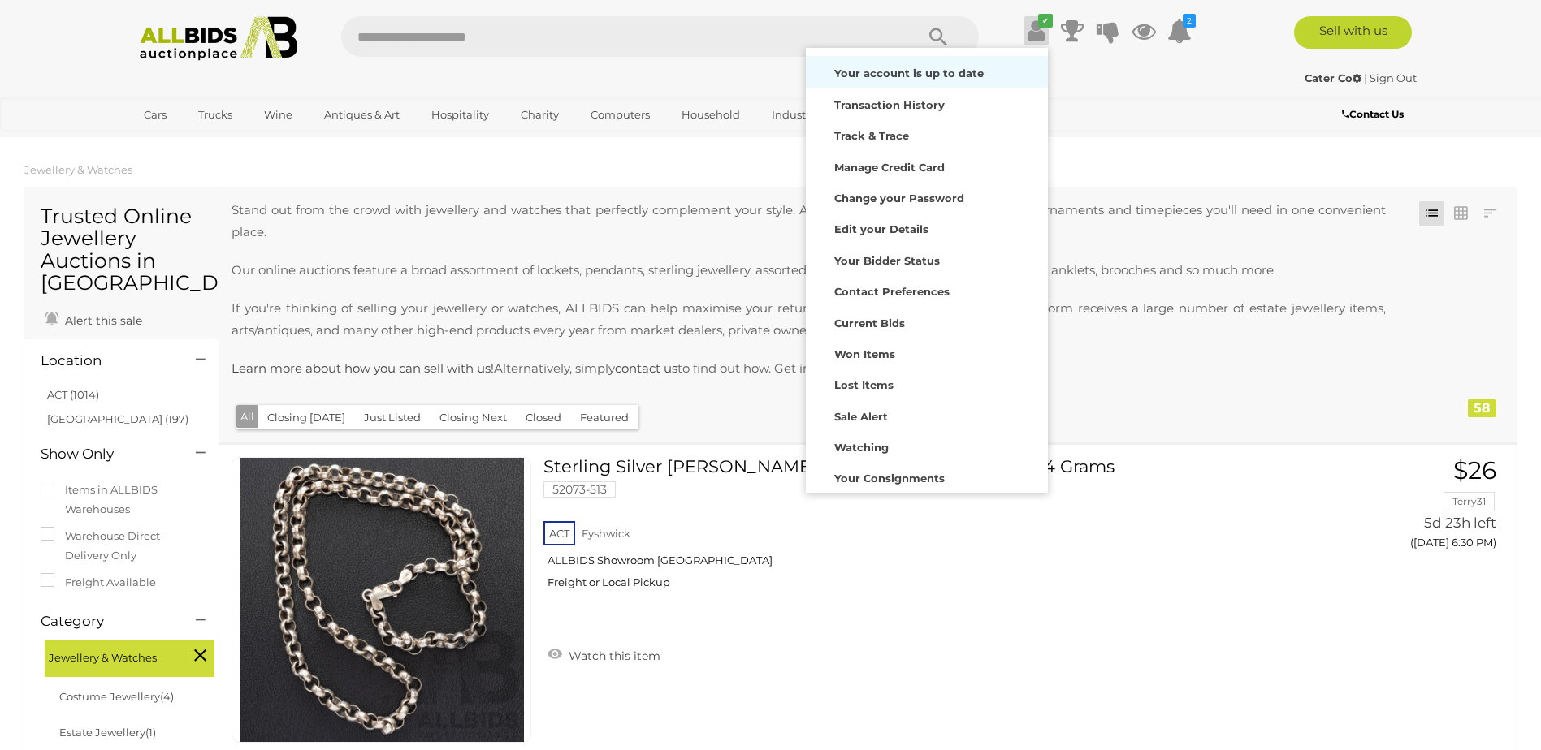
click at [937, 67] on strong "Your account is up to date" at bounding box center [908, 73] width 149 height 13
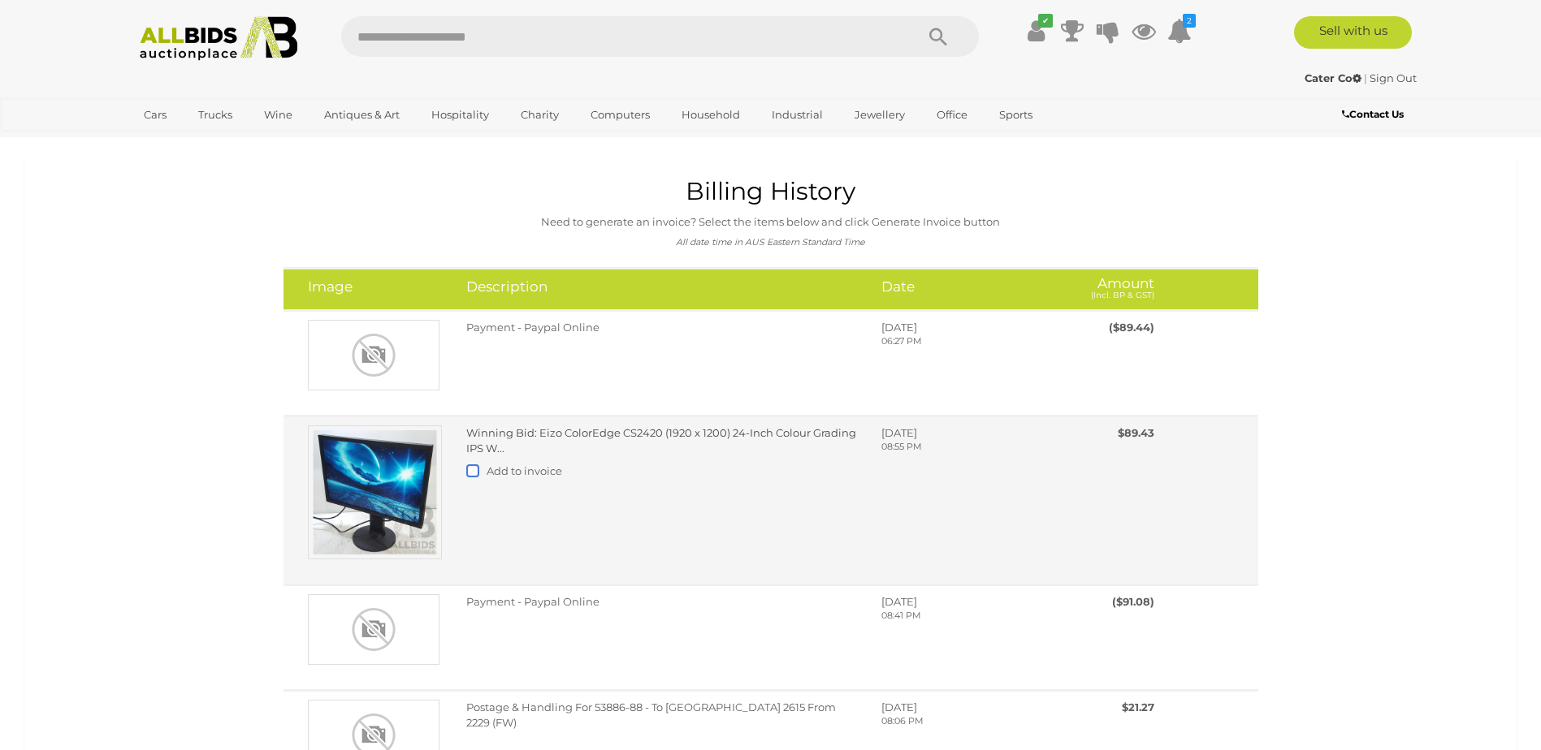
click at [478, 473] on label at bounding box center [476, 471] width 20 height 13
click at [508, 473] on span "Add to invoice" at bounding box center [524, 471] width 76 height 13
click at [469, 472] on label at bounding box center [476, 471] width 20 height 13
click at [378, 472] on img at bounding box center [375, 493] width 134 height 134
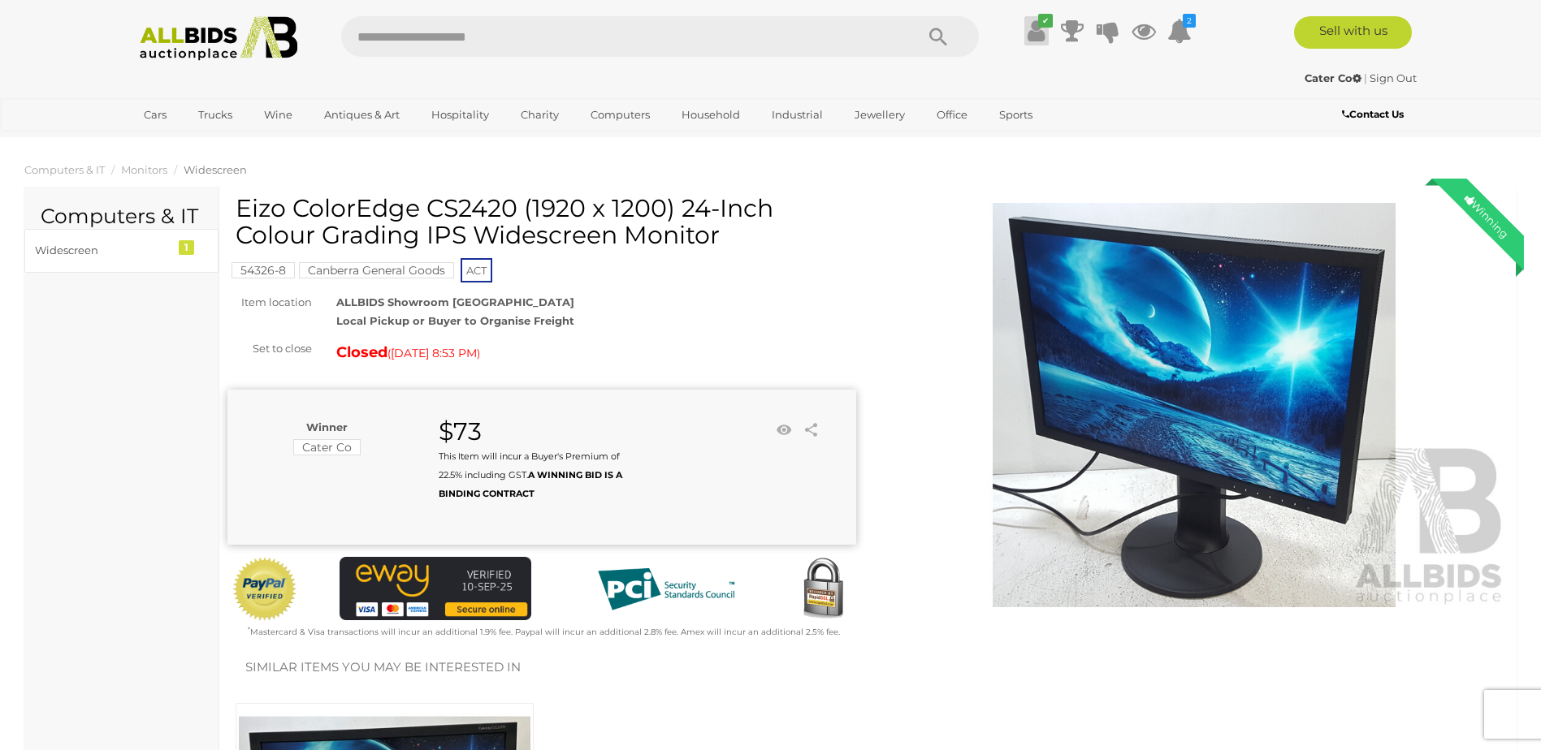
click at [1044, 33] on link "✔" at bounding box center [1036, 30] width 24 height 29
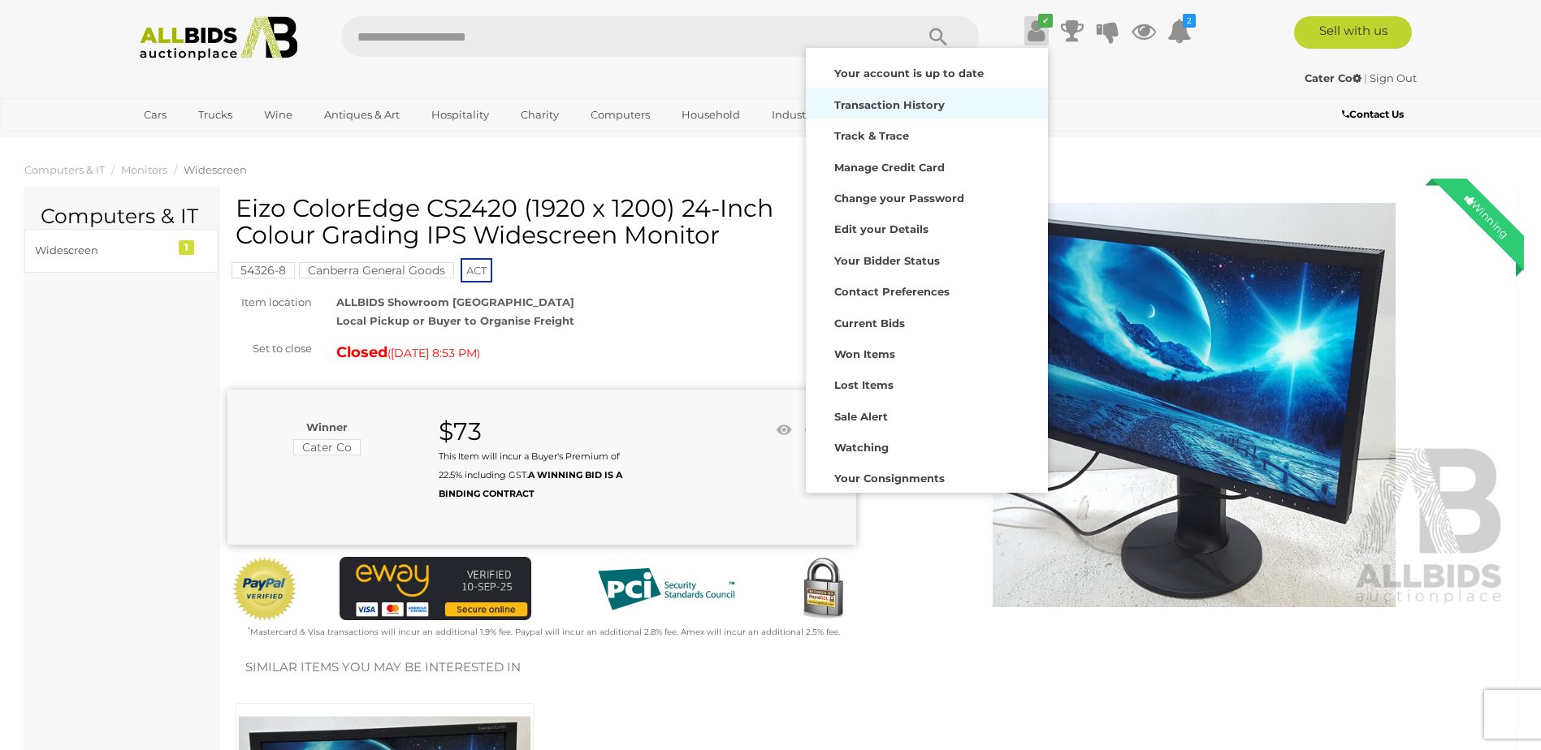
click at [892, 98] on strong "Transaction History" at bounding box center [889, 104] width 110 height 13
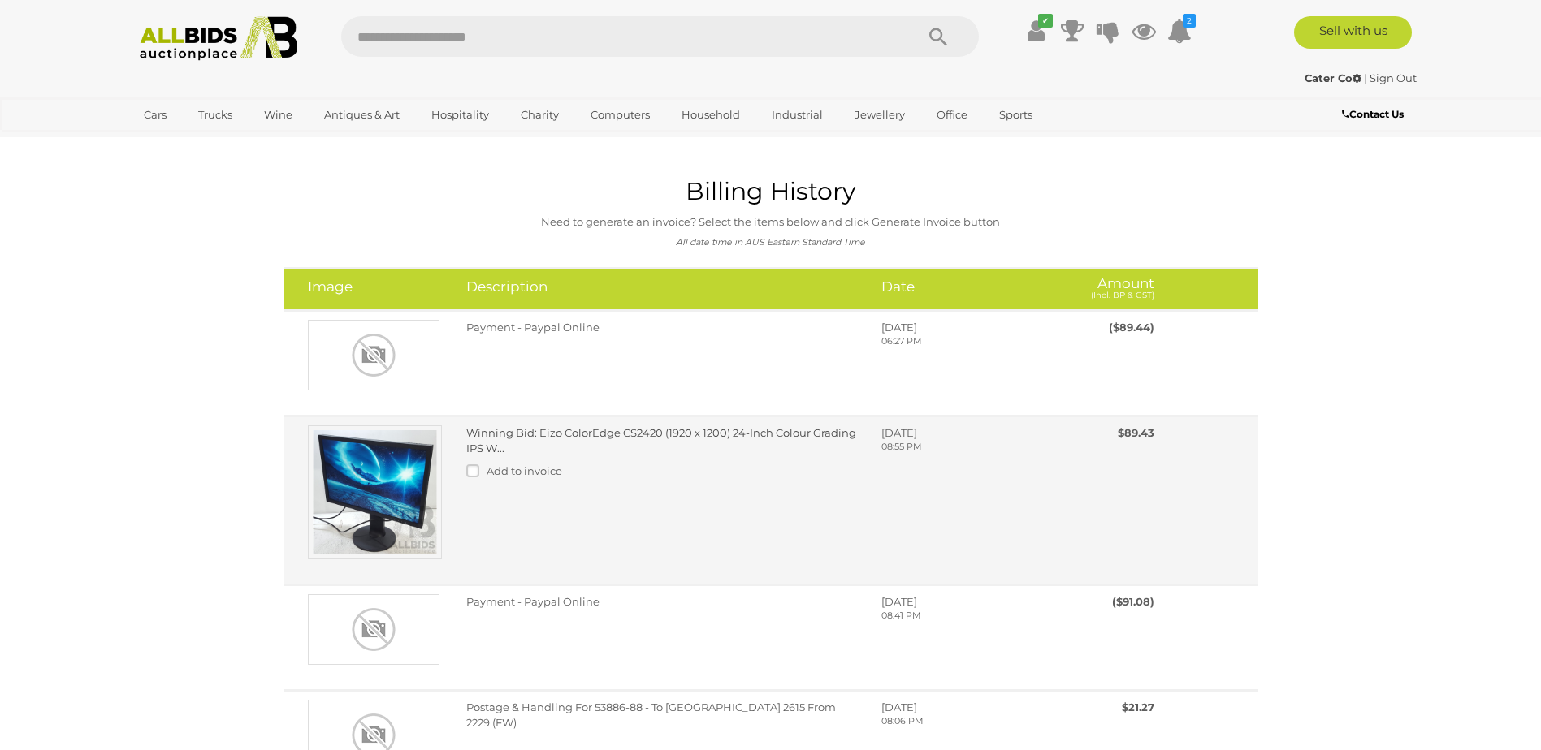
click at [556, 435] on link "Winning Bid: Eizo ColorEdge CS2420 (1920 x 1200) 24-Inch Colour Grading IPS W..." at bounding box center [661, 440] width 390 height 28
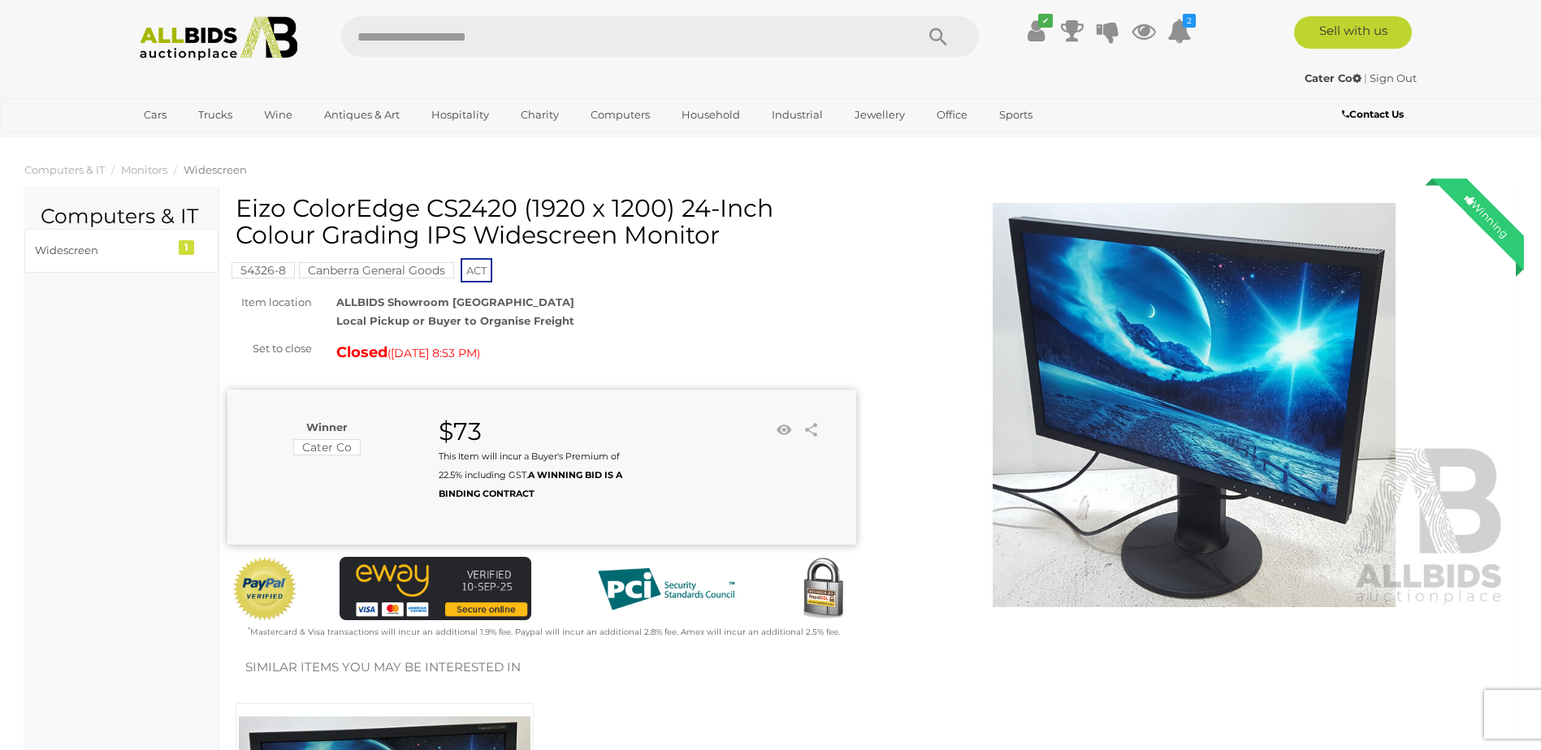
click at [1363, 119] on b "Contact Us" at bounding box center [1373, 114] width 62 height 12
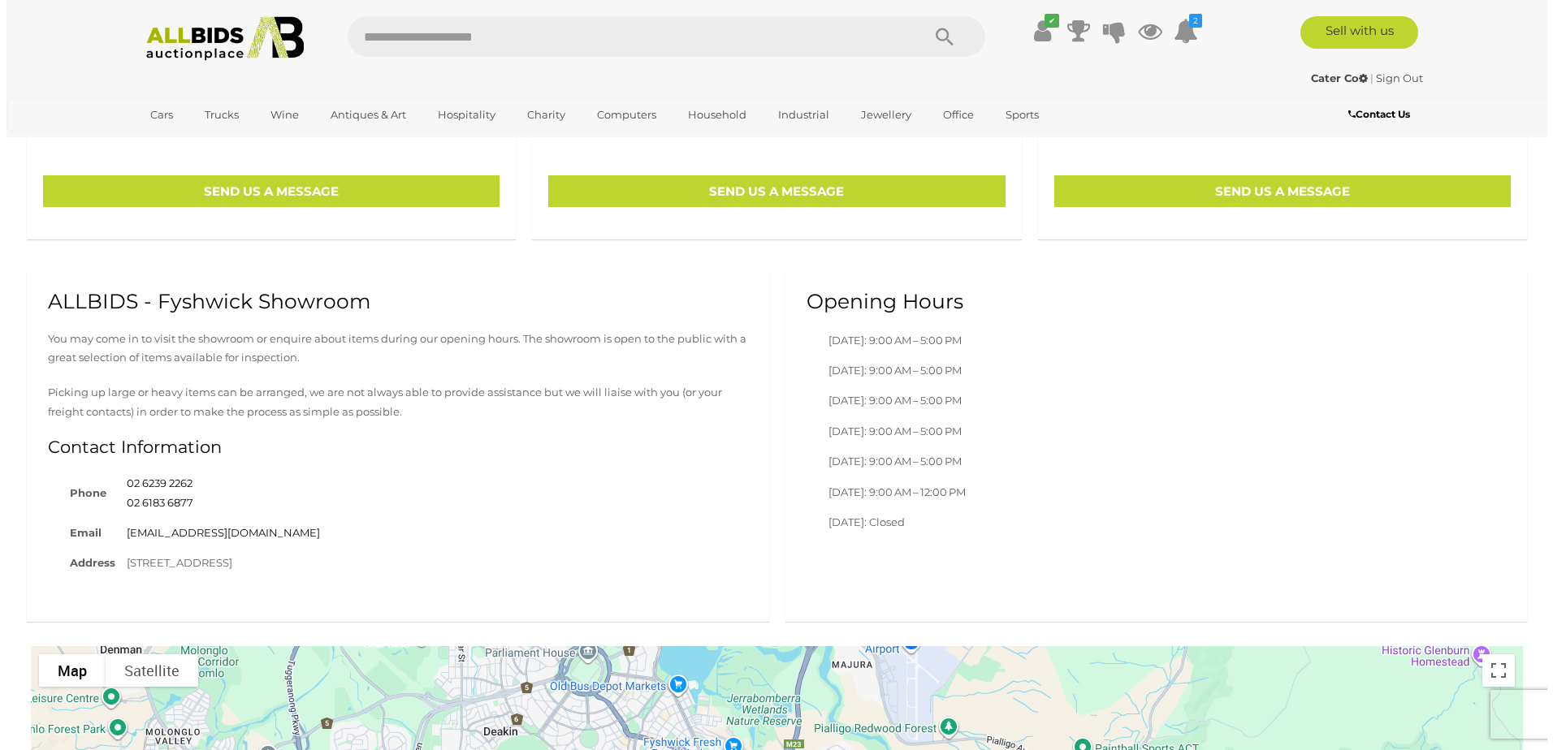
scroll to position [731, 0]
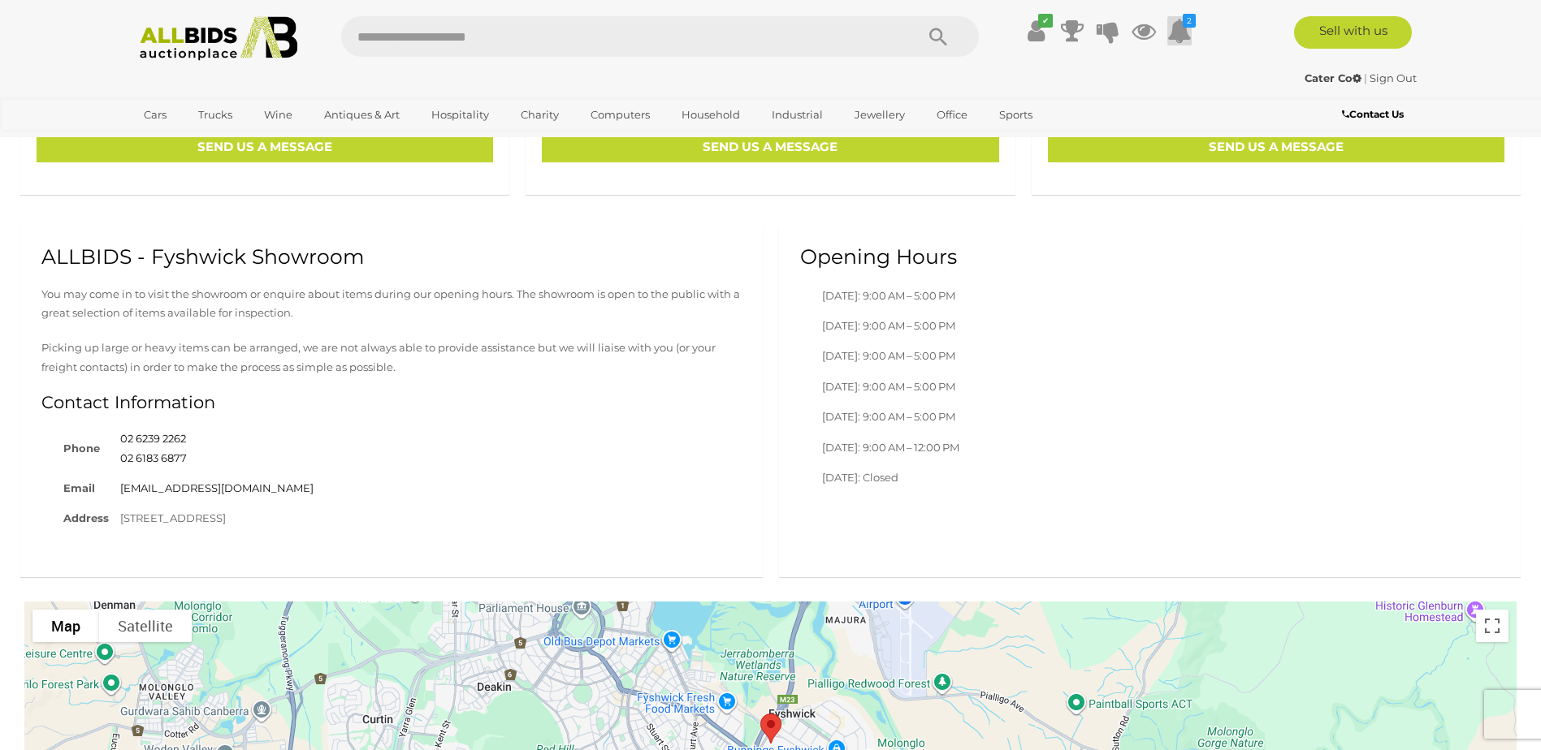
click at [1169, 29] on icon at bounding box center [1179, 30] width 24 height 29
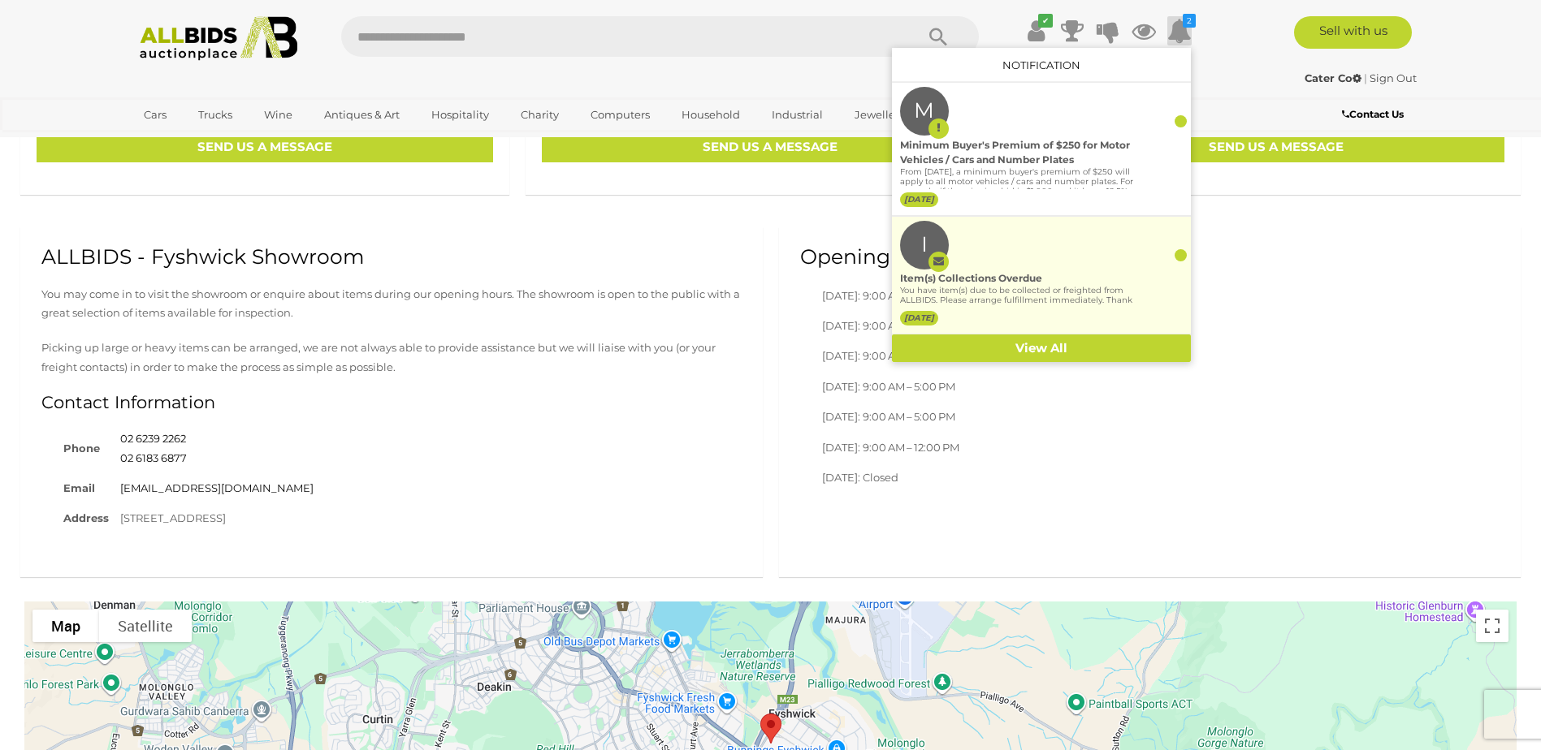
click at [1040, 291] on div "You have item(s) due to be collected or freighted from ALLBIDS. Please arrange …" at bounding box center [1017, 297] width 234 height 22
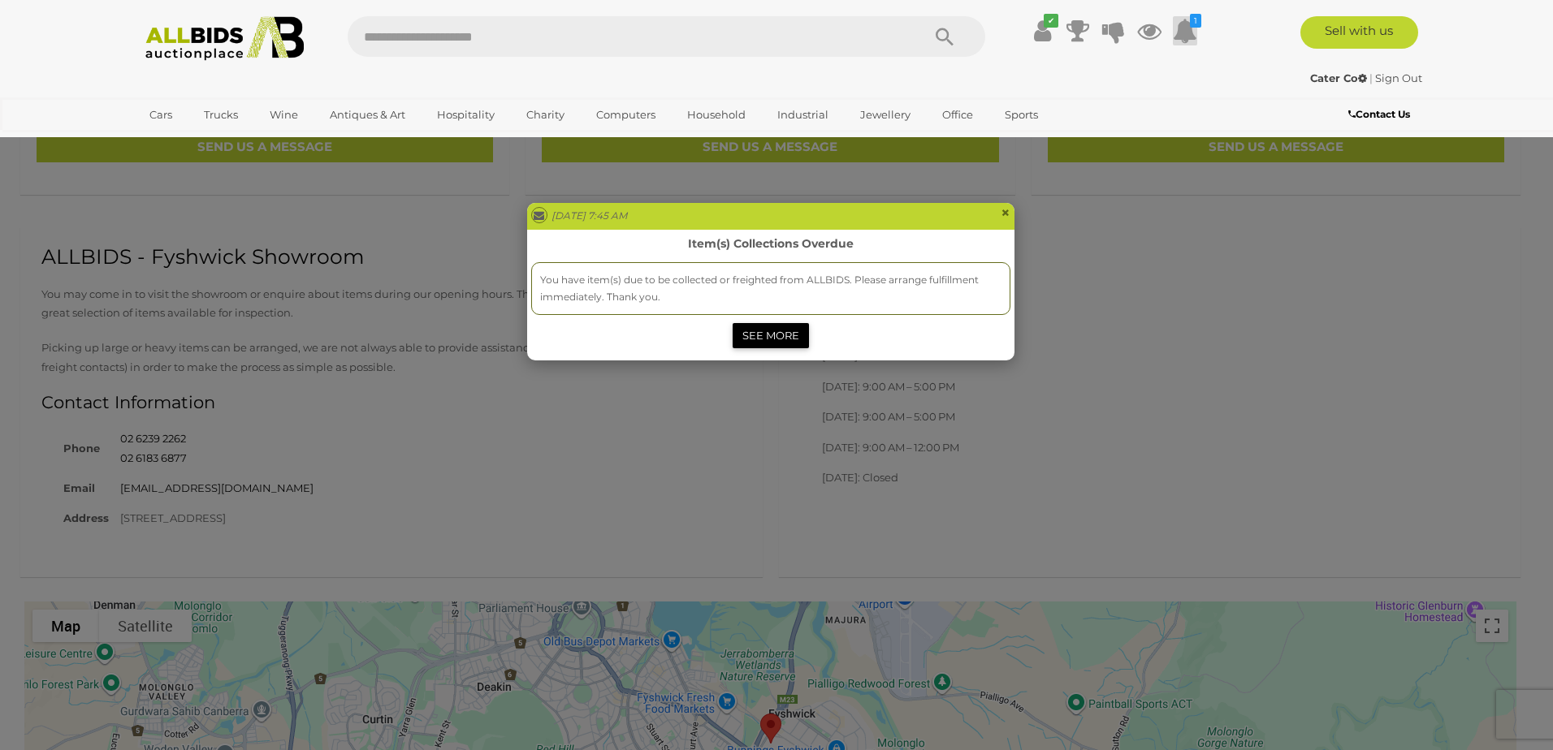
click at [759, 335] on link "SEE MORE" at bounding box center [771, 335] width 76 height 25
click at [771, 336] on link "SEE MORE" at bounding box center [771, 335] width 76 height 25
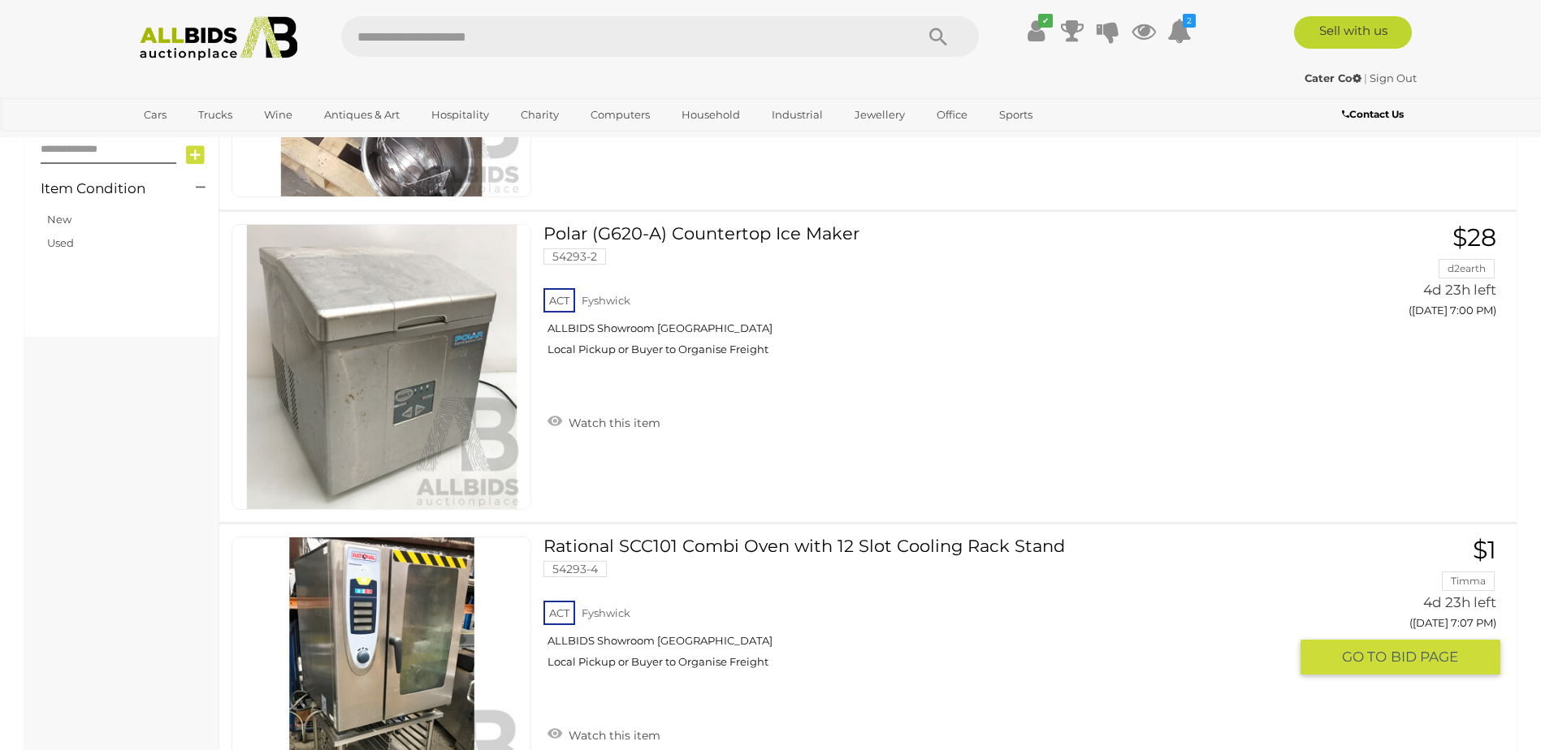
scroll to position [812, 0]
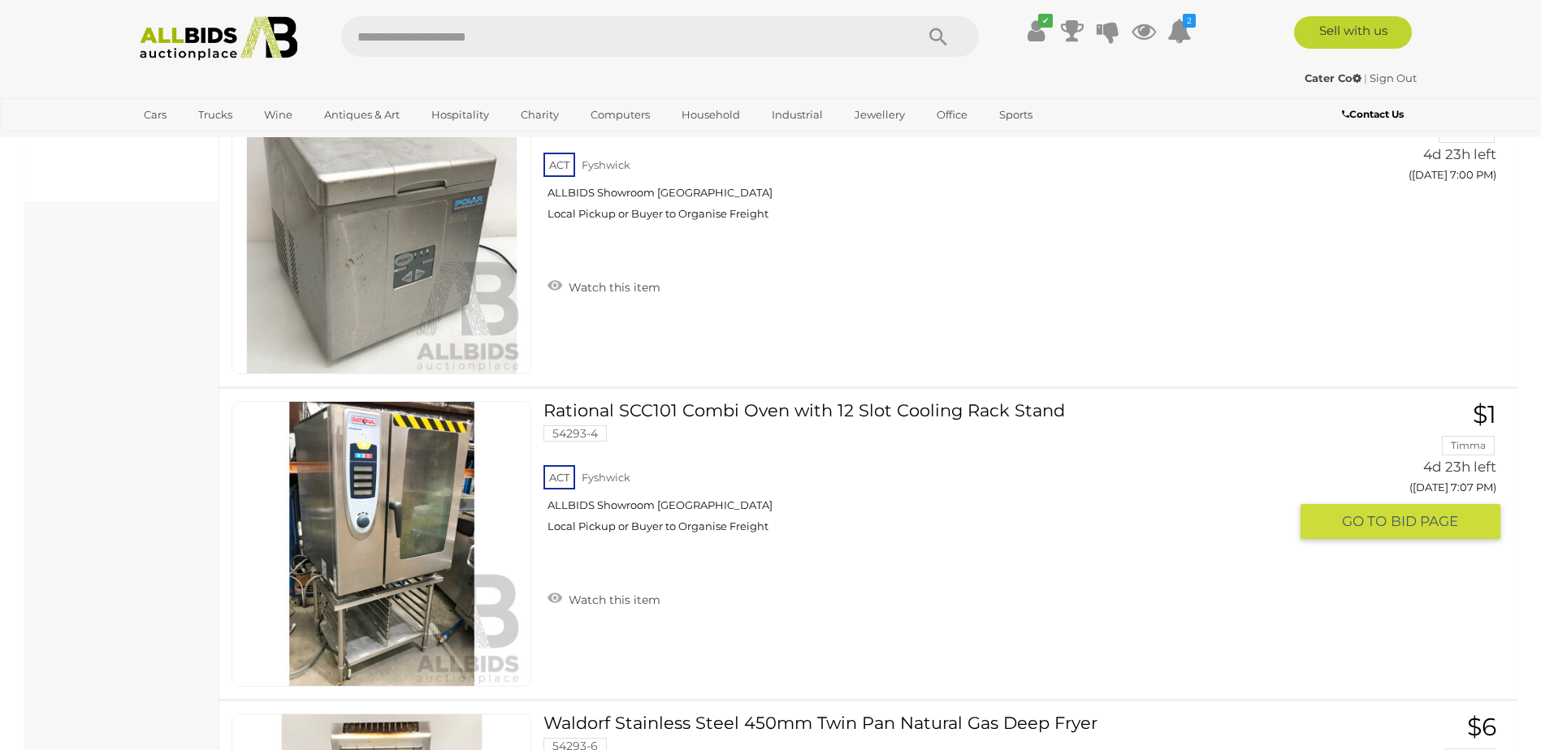
click at [733, 403] on link "Rational SCC101 Combi Oven with 12 Slot Cooling Rack Stand 54293-4 ACT [GEOGRAP…" at bounding box center [922, 473] width 733 height 145
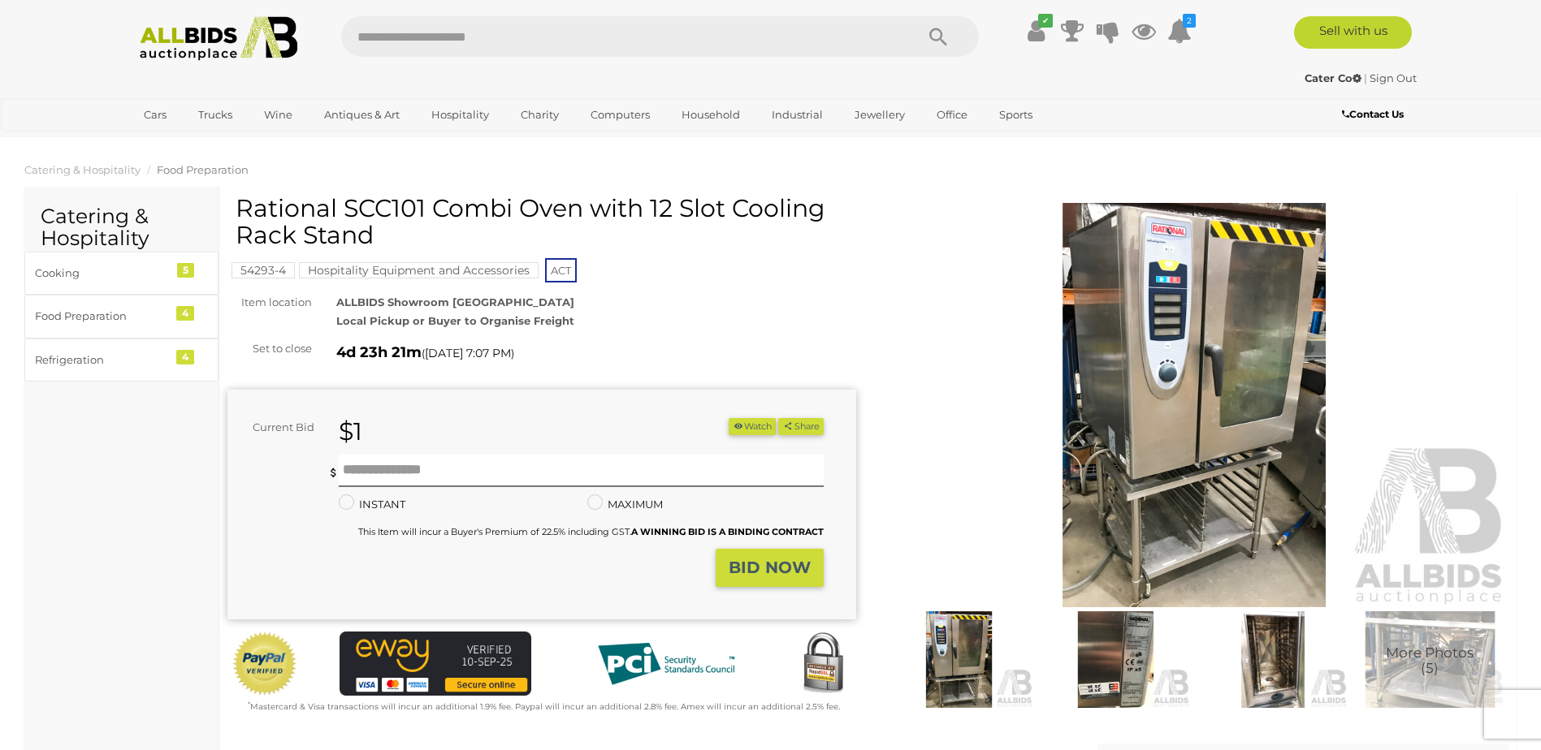
click at [1201, 341] on img at bounding box center [1194, 405] width 629 height 405
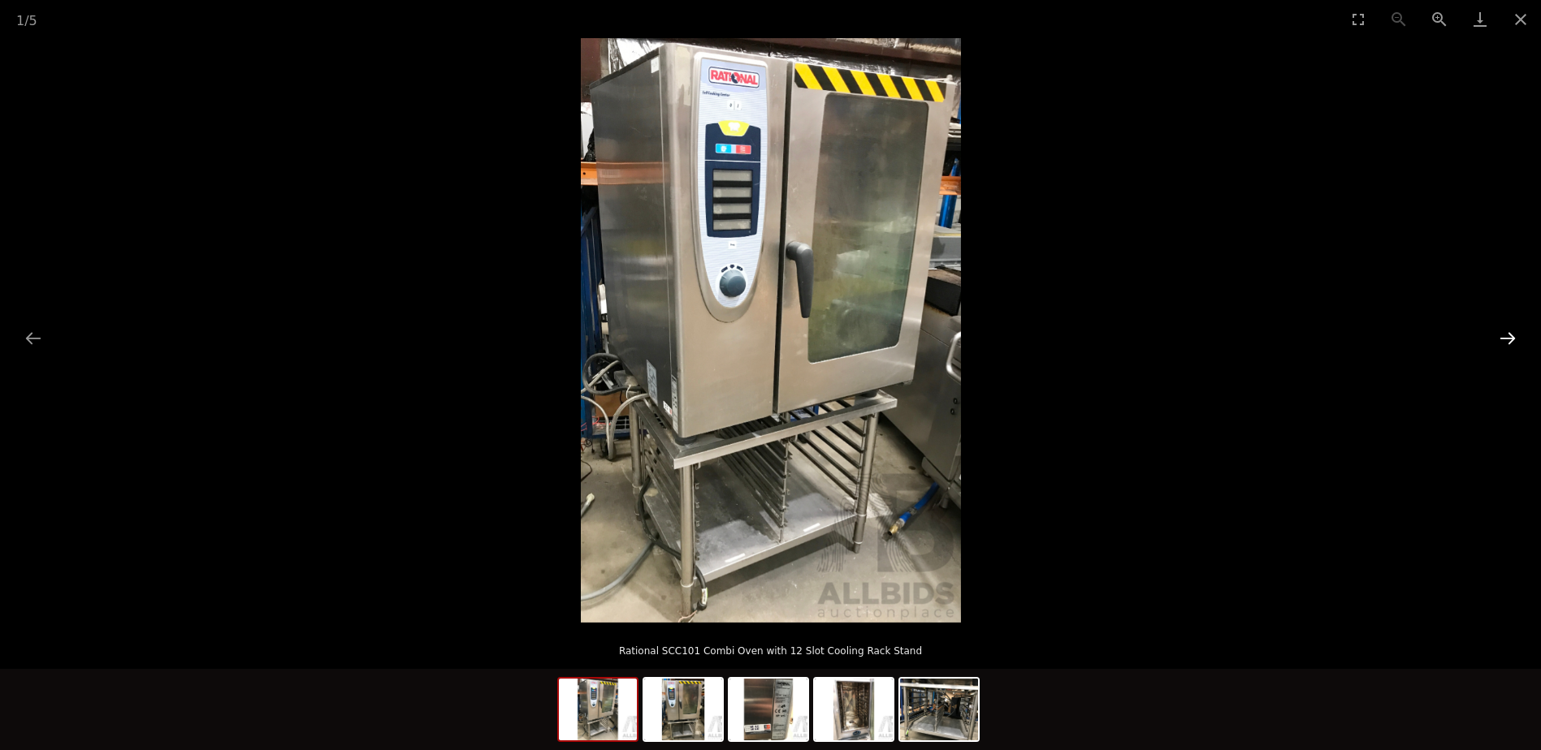
click at [1507, 336] on button "Next slide" at bounding box center [1507, 338] width 34 height 32
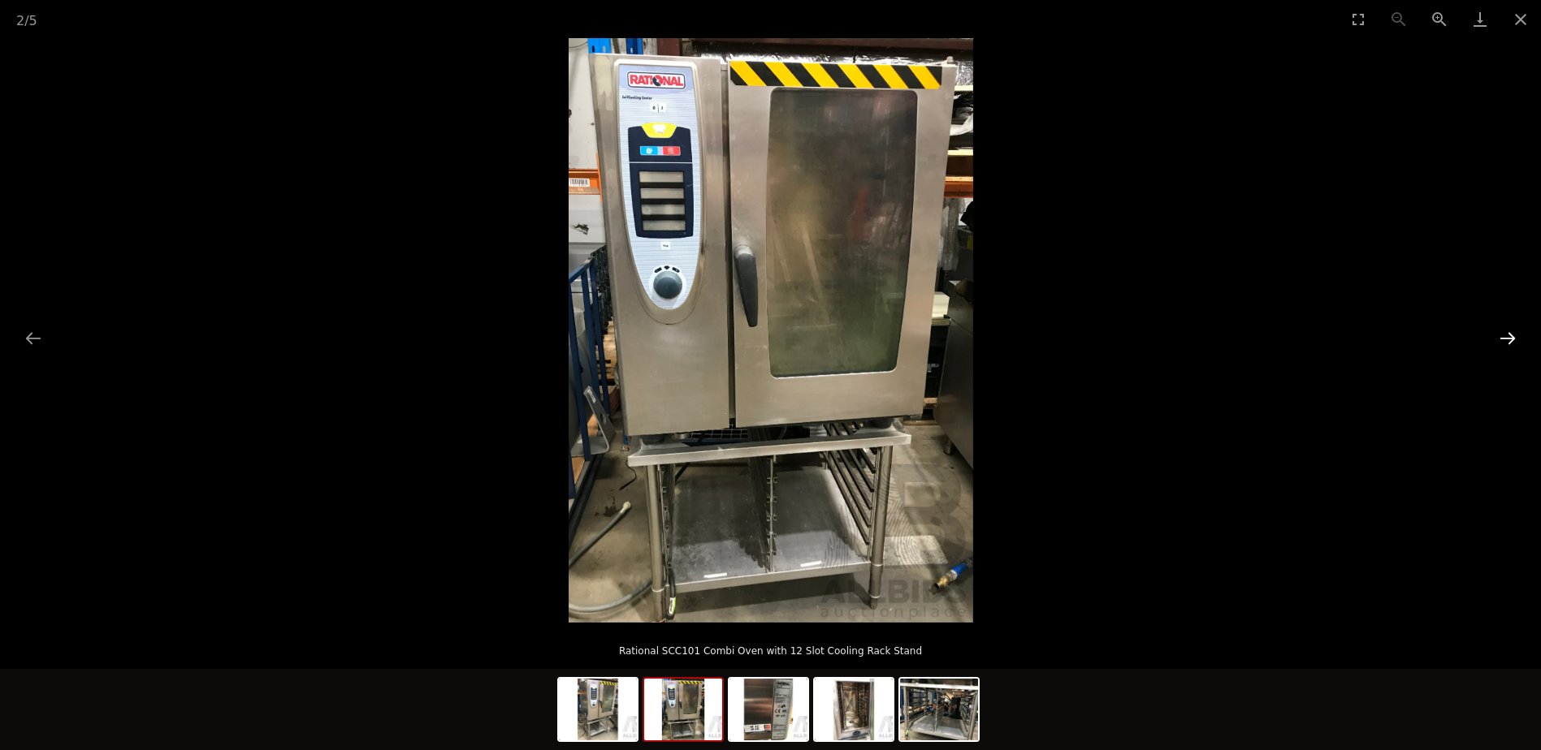
click at [1507, 336] on button "Next slide" at bounding box center [1507, 338] width 34 height 32
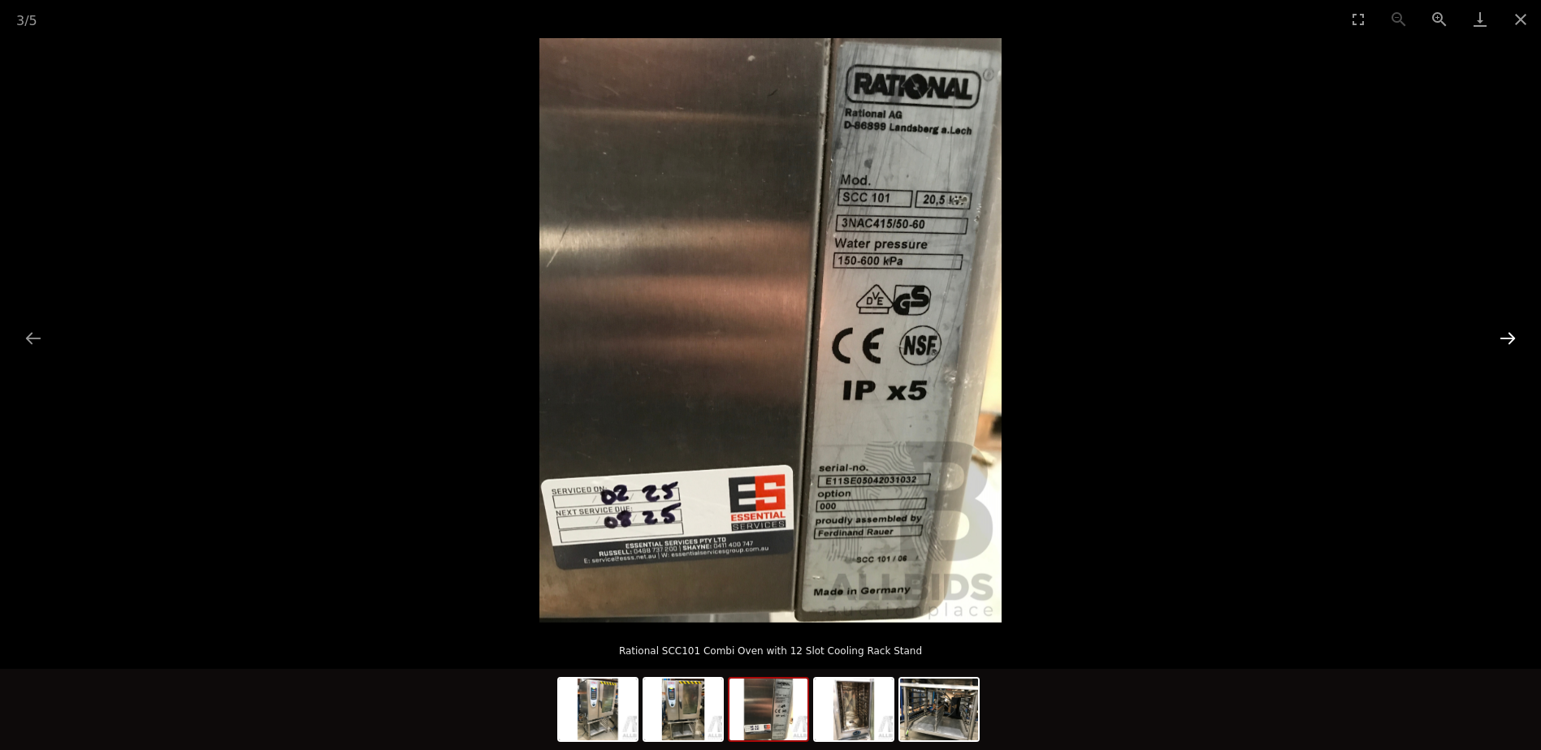
click at [1507, 336] on button "Next slide" at bounding box center [1507, 338] width 34 height 32
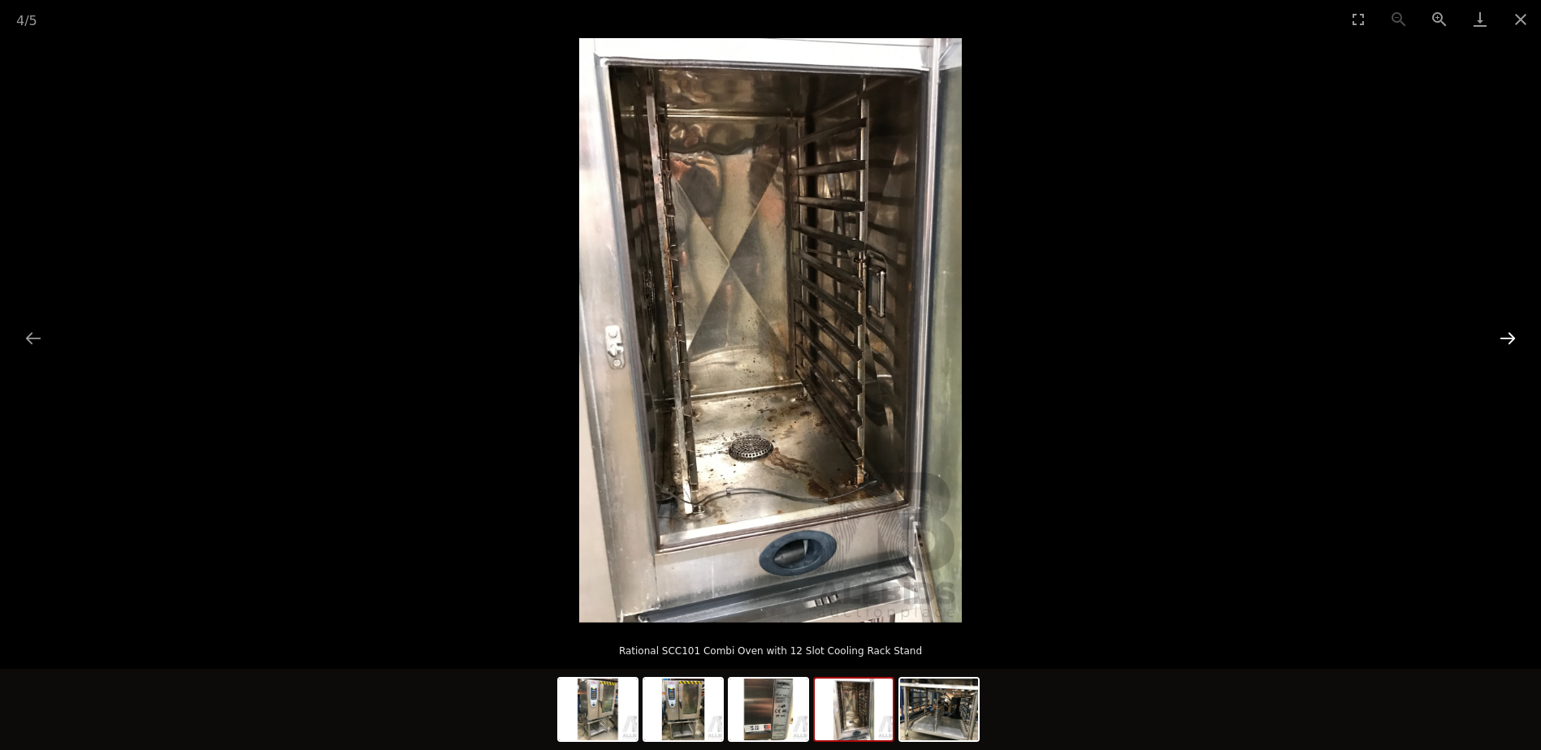
click at [1507, 336] on button "Next slide" at bounding box center [1507, 338] width 34 height 32
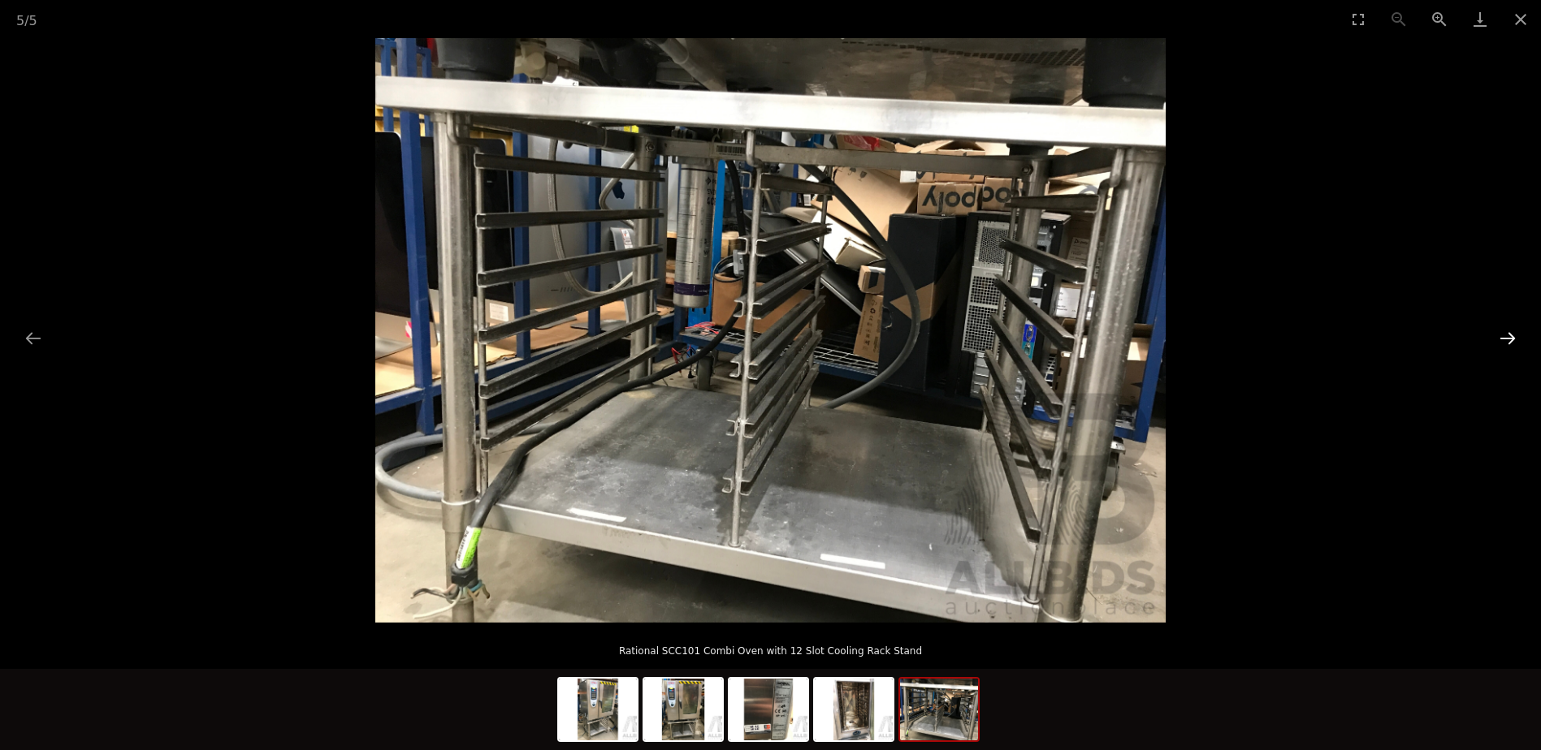
click at [1507, 336] on button "Next slide" at bounding box center [1507, 338] width 34 height 32
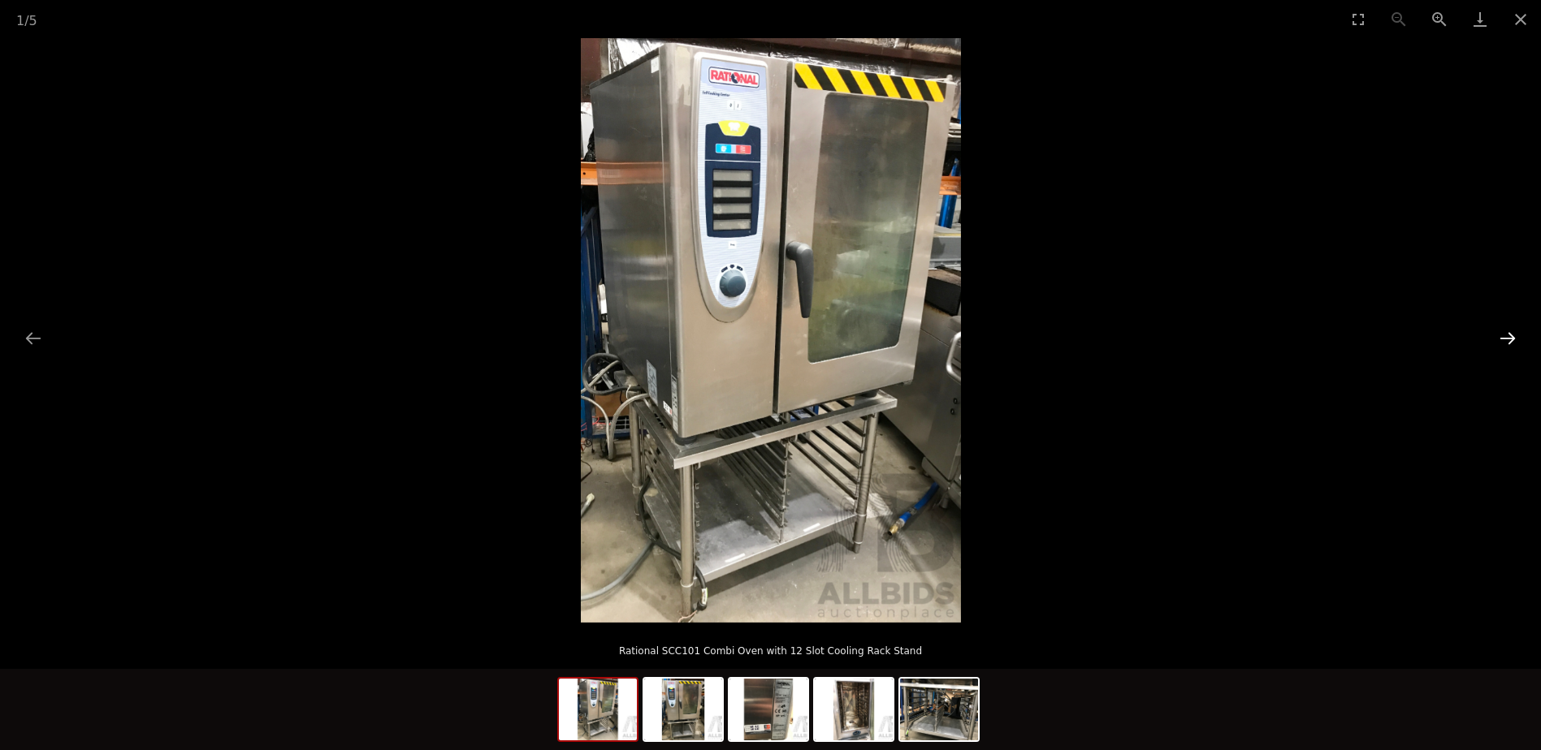
click at [1507, 336] on button "Next slide" at bounding box center [1507, 338] width 34 height 32
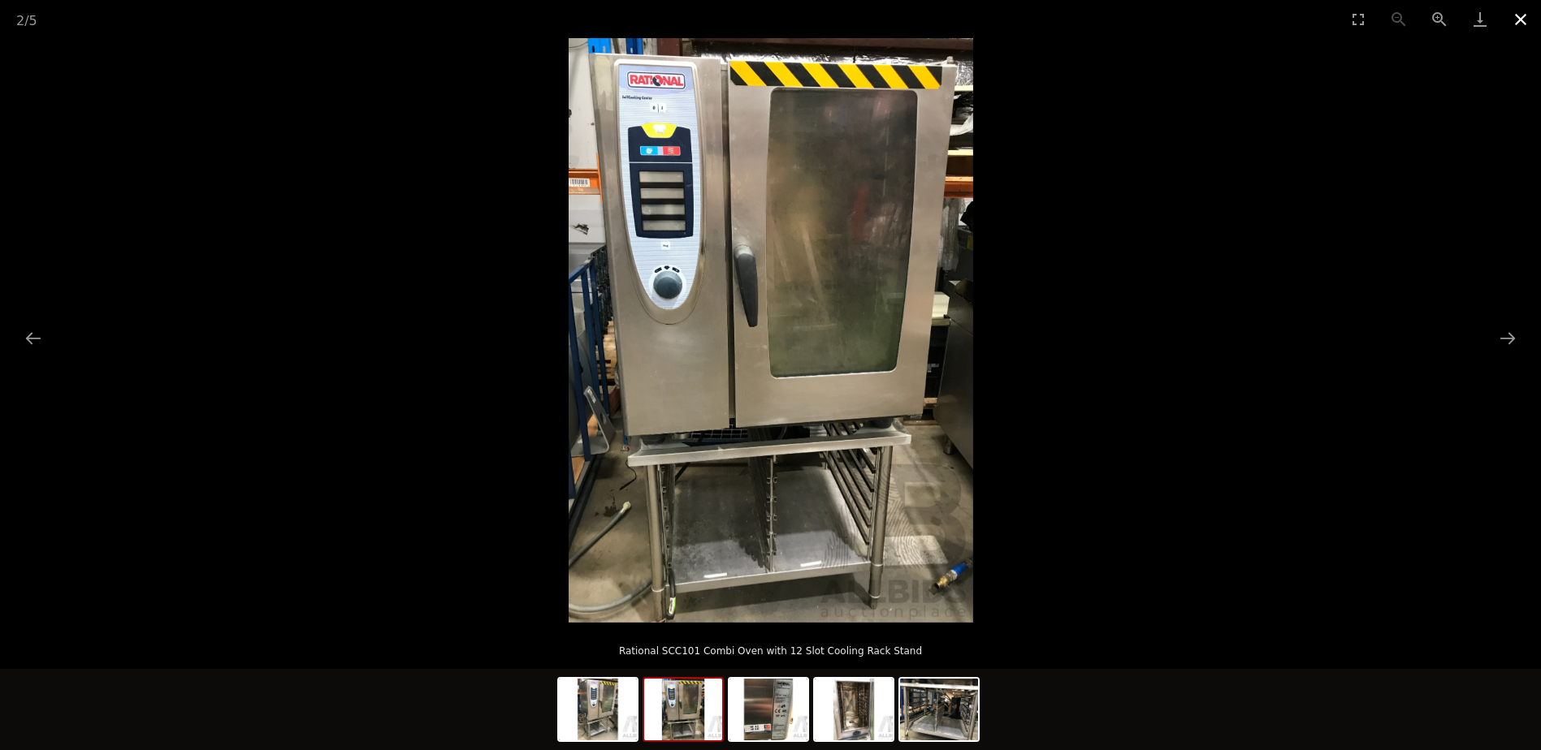
click at [1520, 19] on button "Close gallery" at bounding box center [1520, 19] width 41 height 38
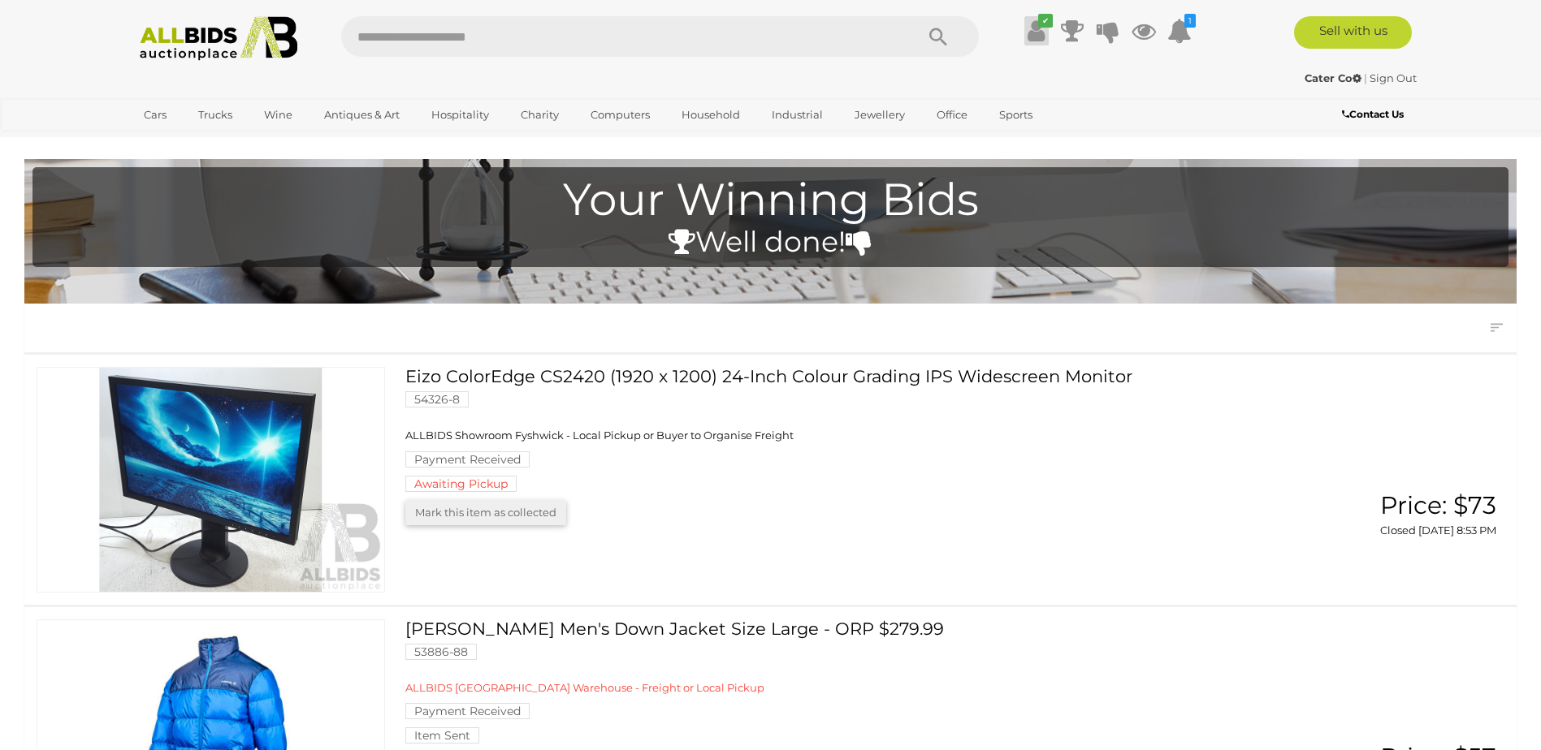
click at [1037, 28] on icon at bounding box center [1035, 30] width 17 height 29
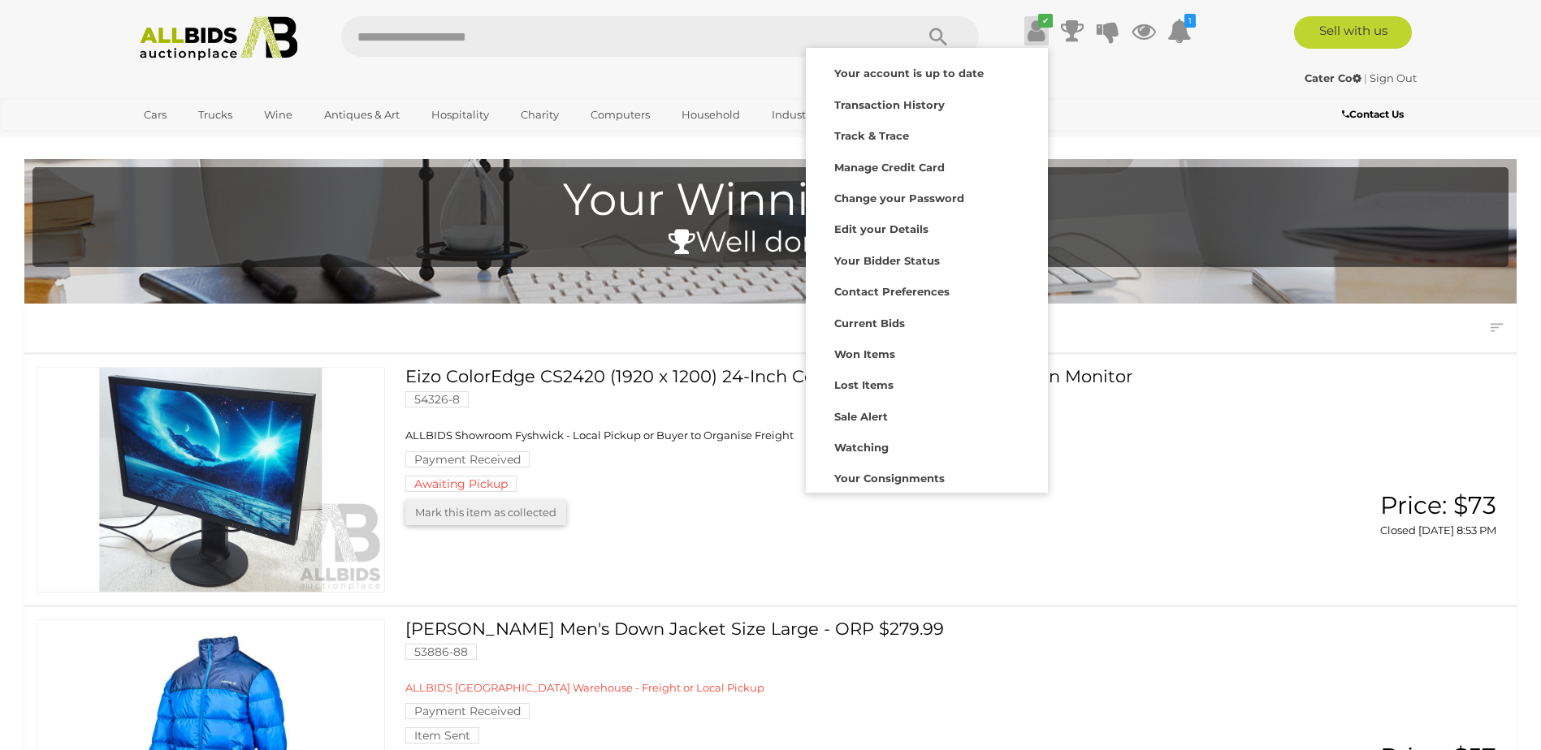
drag, startPoint x: 1185, startPoint y: 58, endPoint x: 1382, endPoint y: 136, distance: 212.2
click at [1191, 59] on div "✔ 1 M" at bounding box center [771, 38] width 1324 height 45
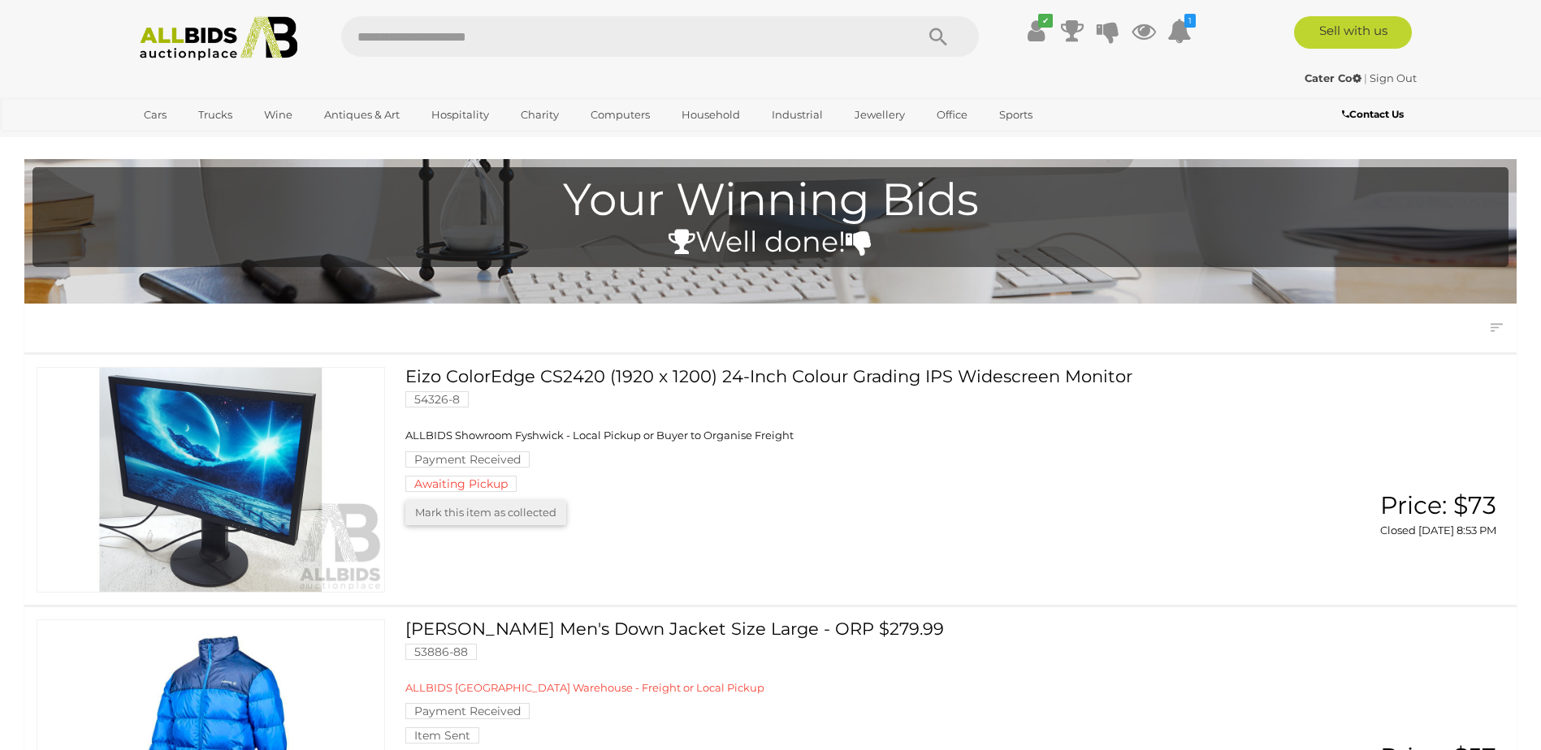
click at [1382, 114] on b "Contact Us" at bounding box center [1373, 114] width 62 height 12
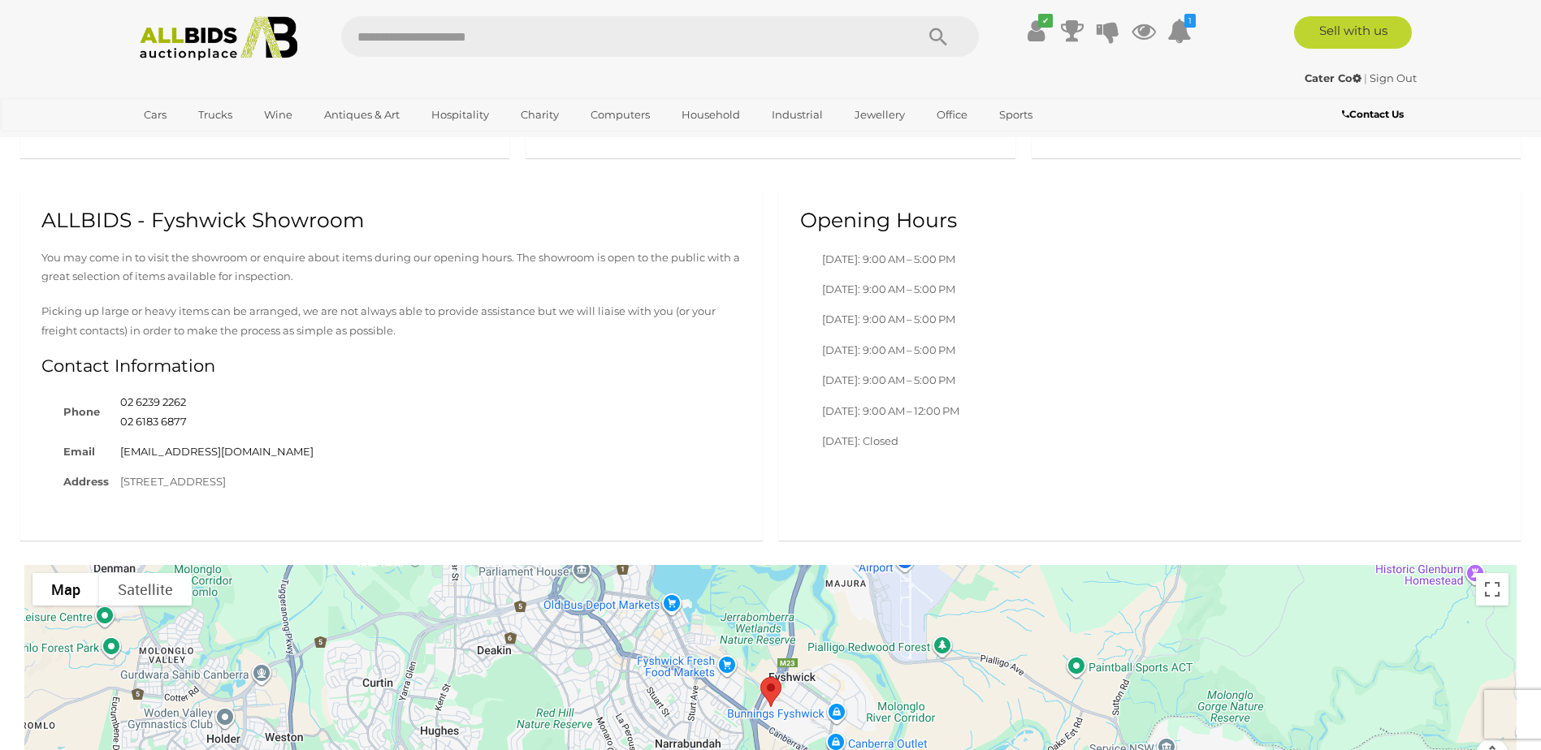
scroll to position [731, 0]
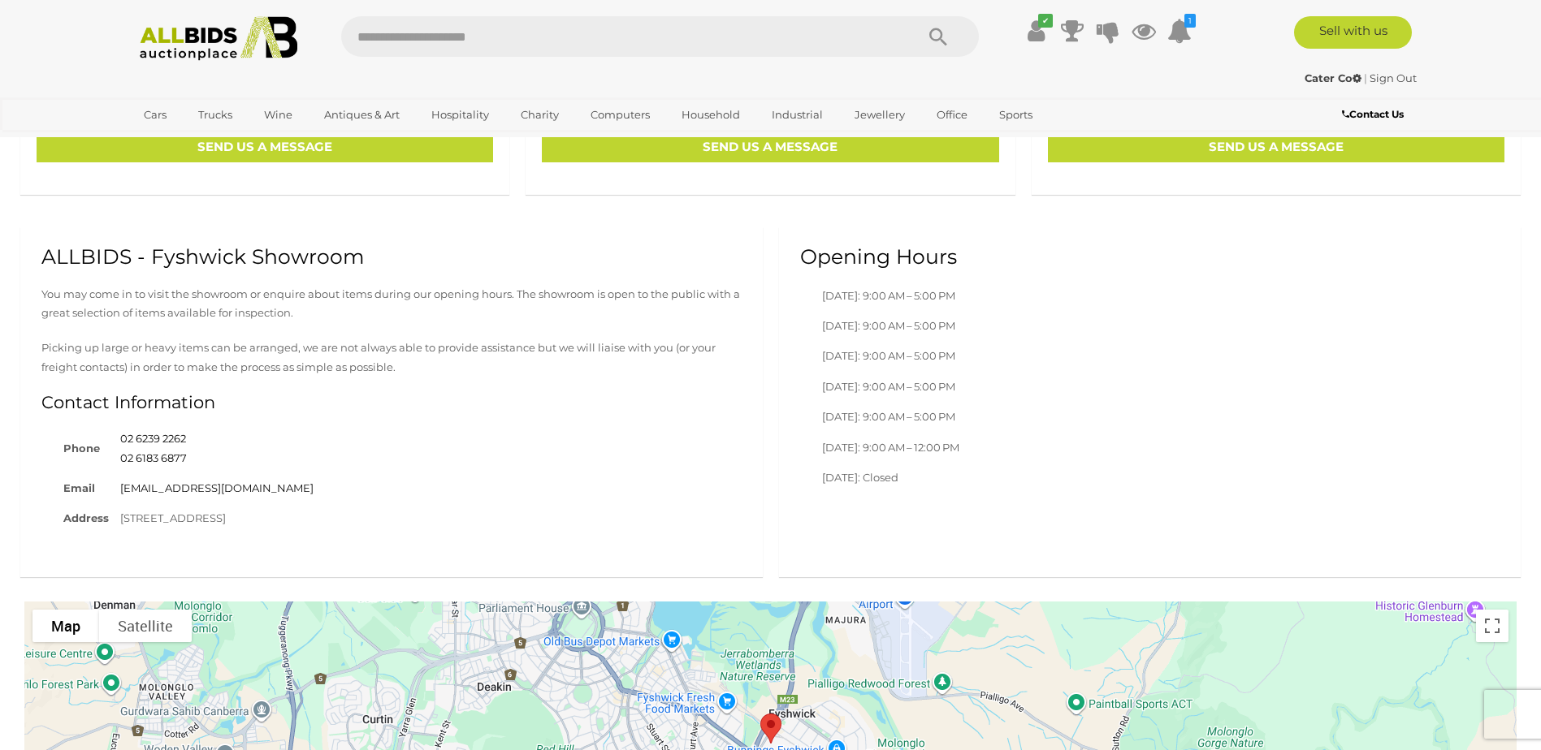
click at [1383, 76] on link "Sign Out" at bounding box center [1392, 77] width 47 height 13
